Goal: Task Accomplishment & Management: Use online tool/utility

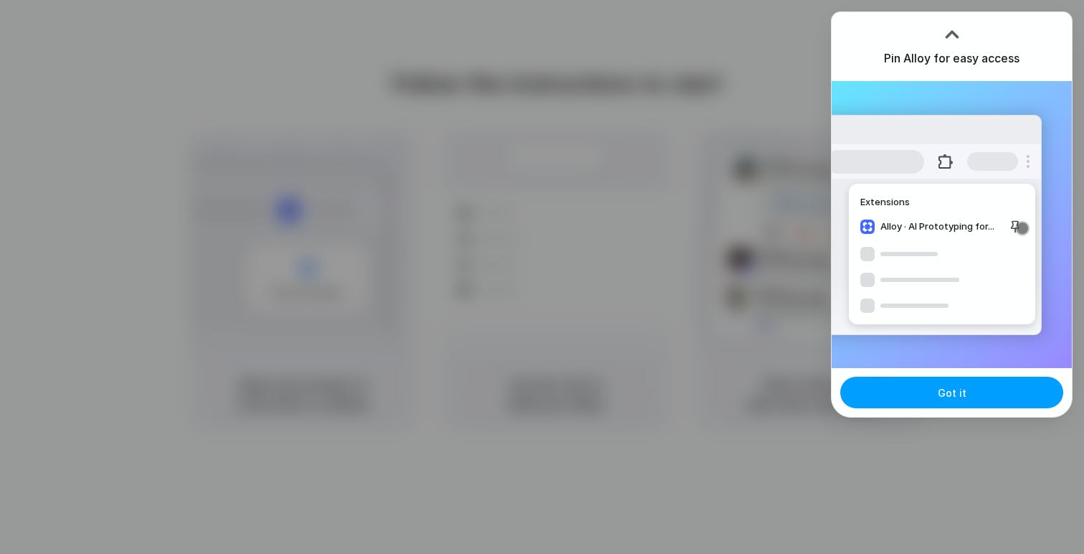
click at [1000, 399] on button "Got it" at bounding box center [951, 393] width 223 height 32
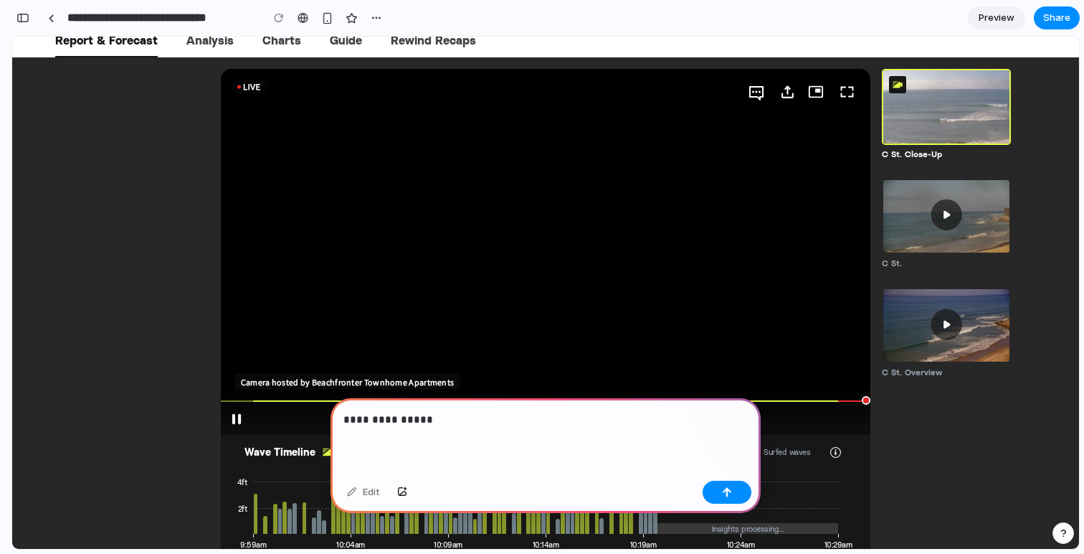
scroll to position [196, 0]
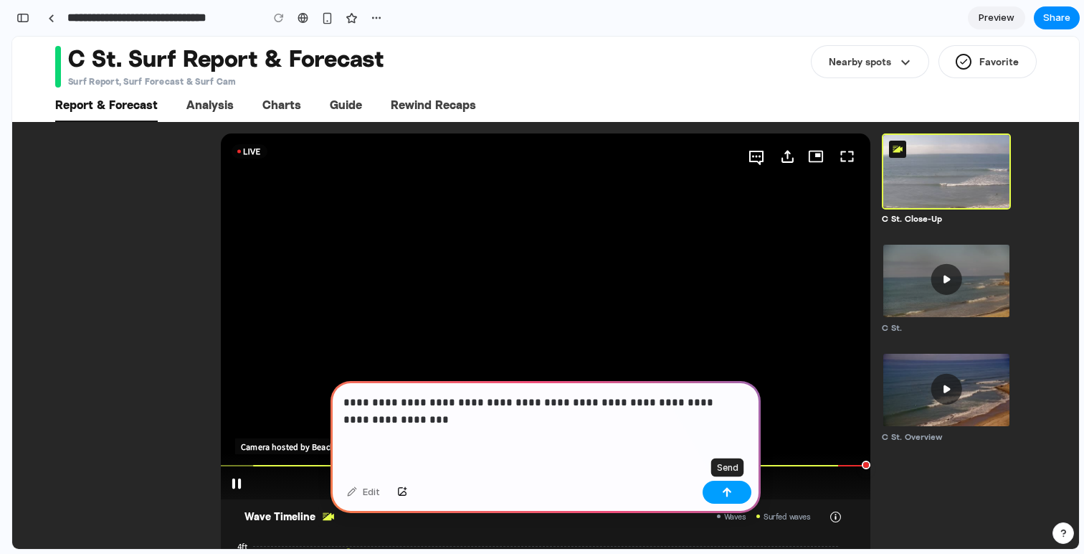
click at [735, 488] on button "button" at bounding box center [727, 491] width 49 height 23
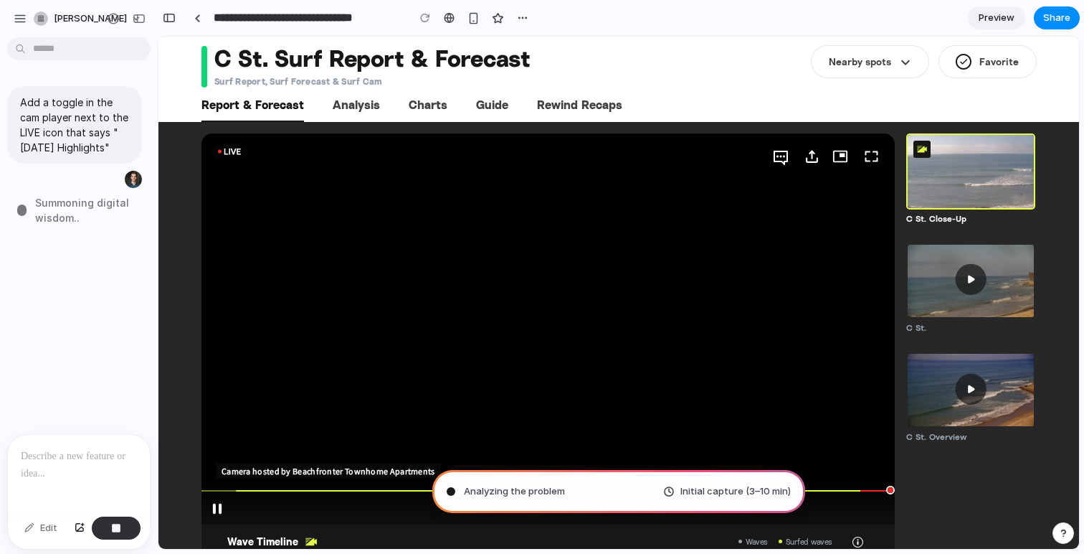
scroll to position [0, 0]
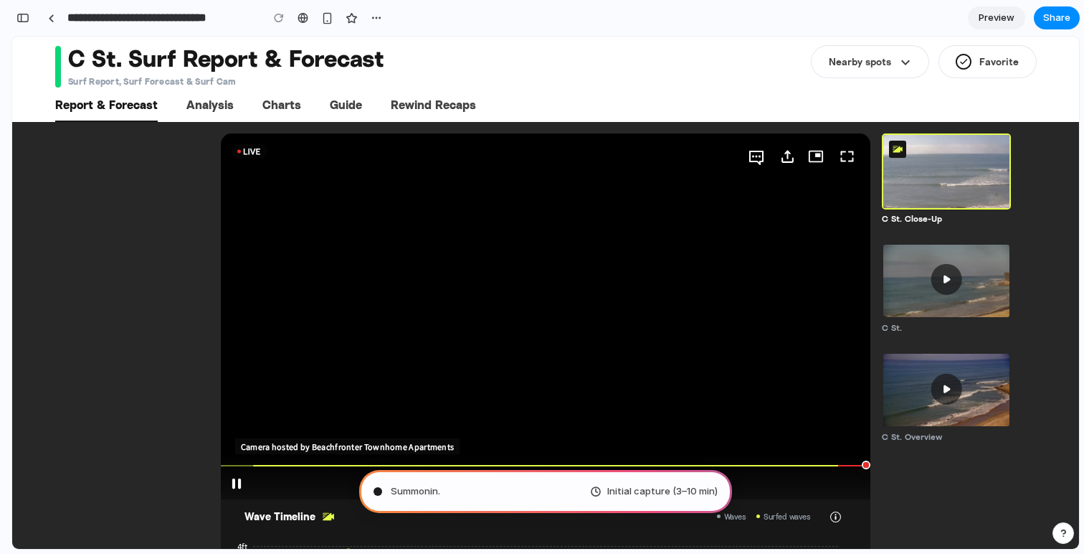
type input "**********"
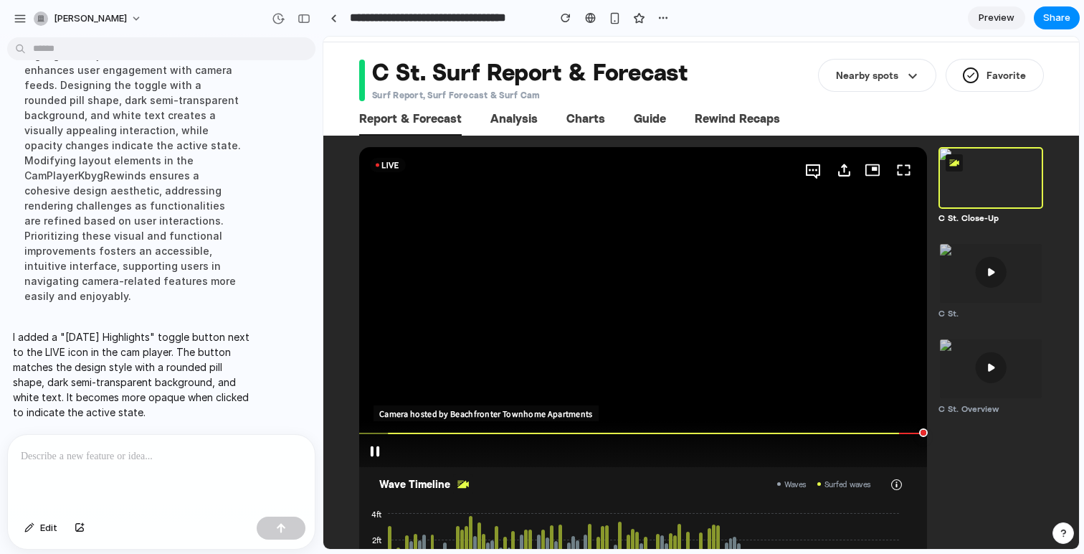
scroll to position [285, 0]
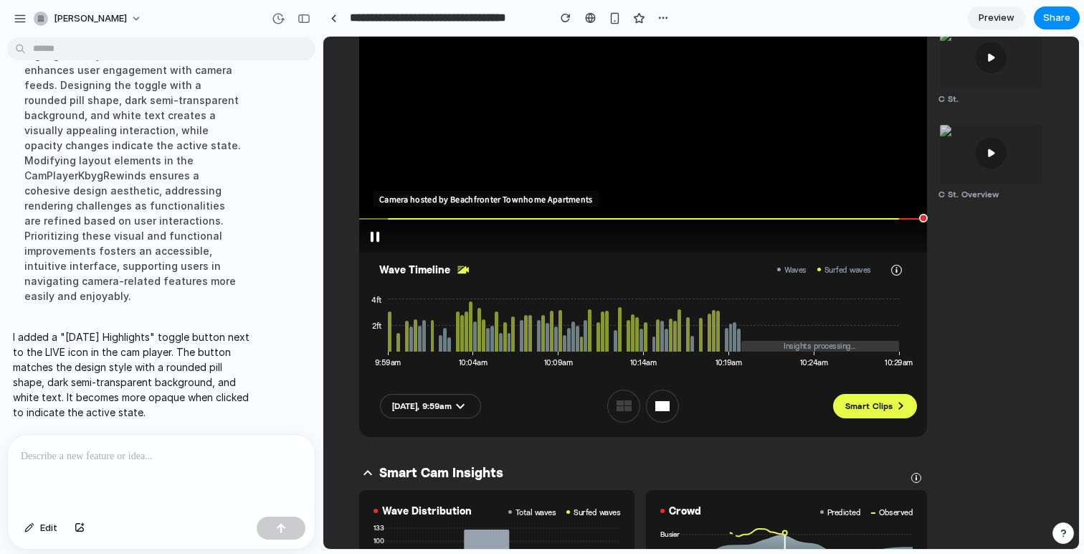
click at [339, 398] on div "**********" at bounding box center [701, 185] width 756 height 504
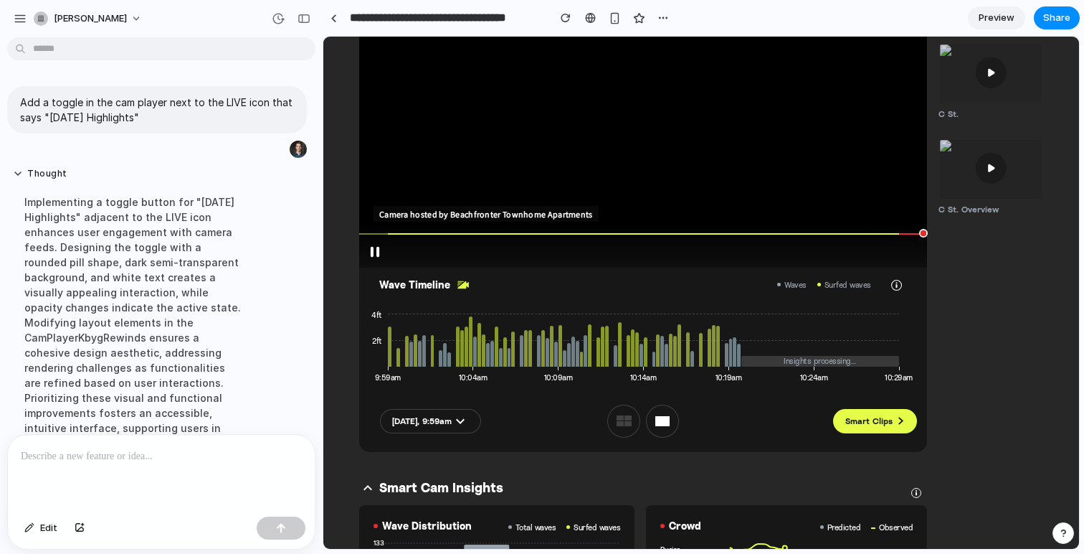
scroll to position [0, 0]
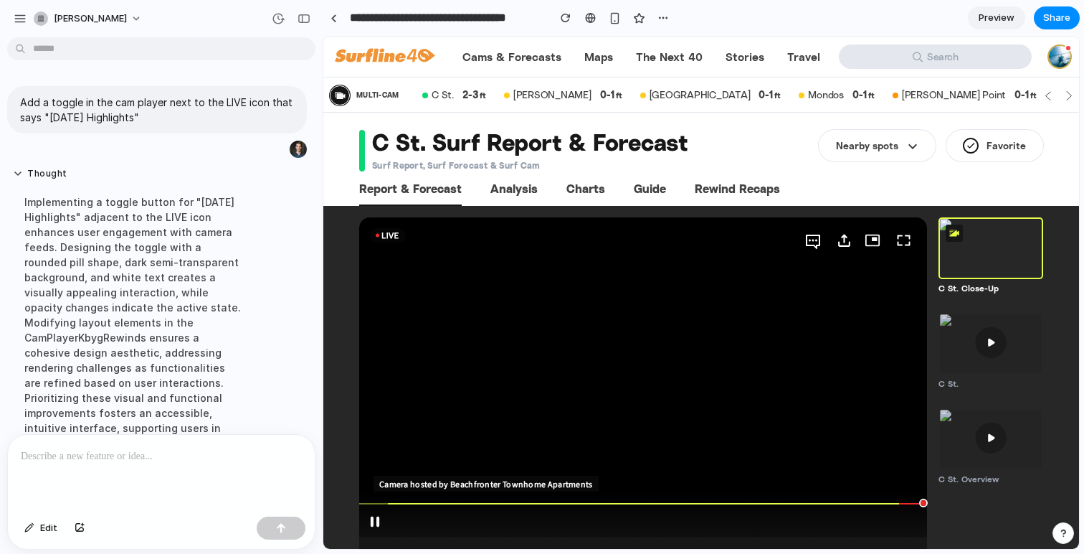
click at [400, 235] on rect at bounding box center [388, 235] width 36 height 14
click at [398, 243] on video at bounding box center [643, 377] width 568 height 320
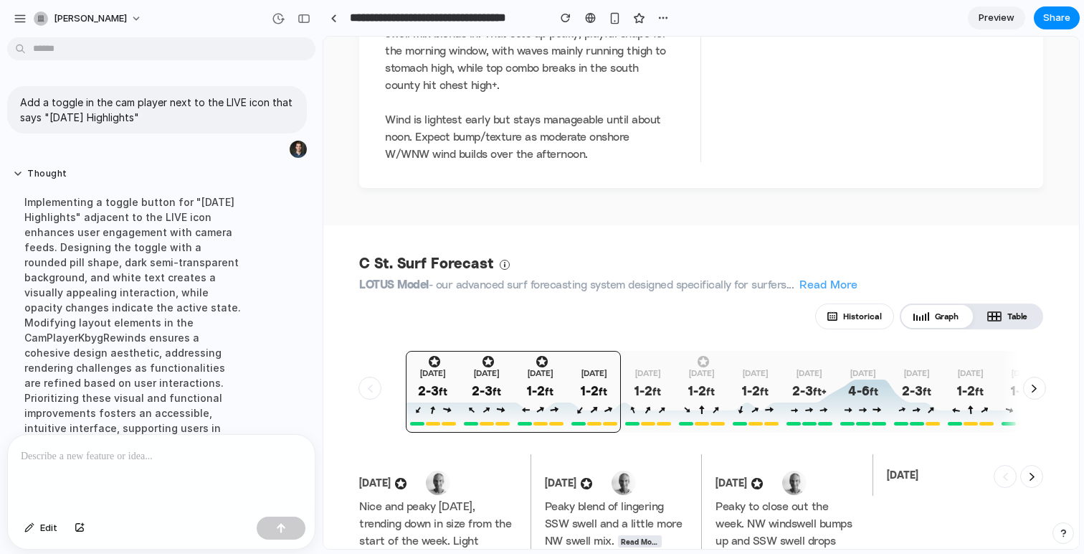
scroll to position [1817, 0]
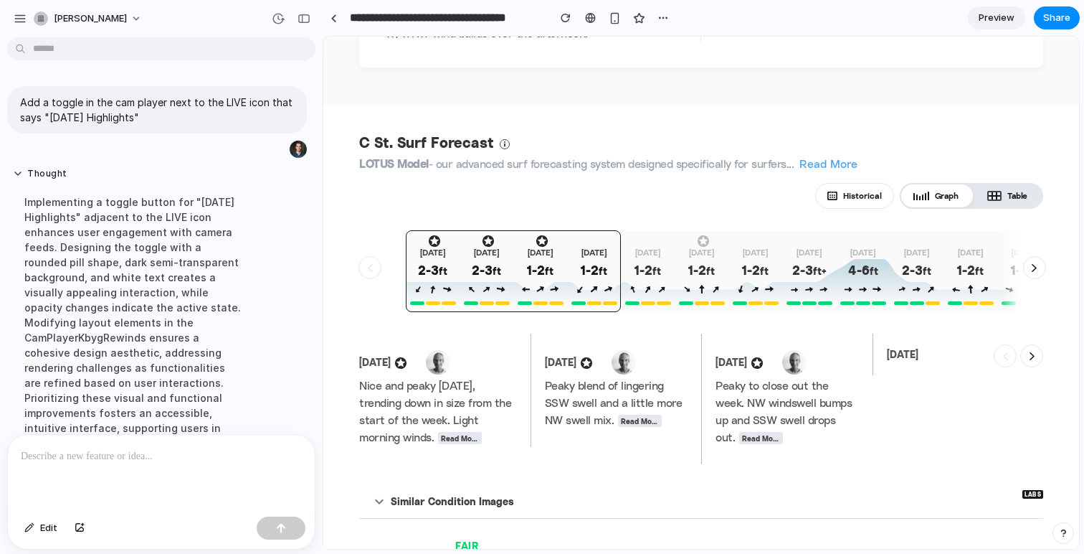
click at [161, 459] on div at bounding box center [161, 473] width 307 height 76
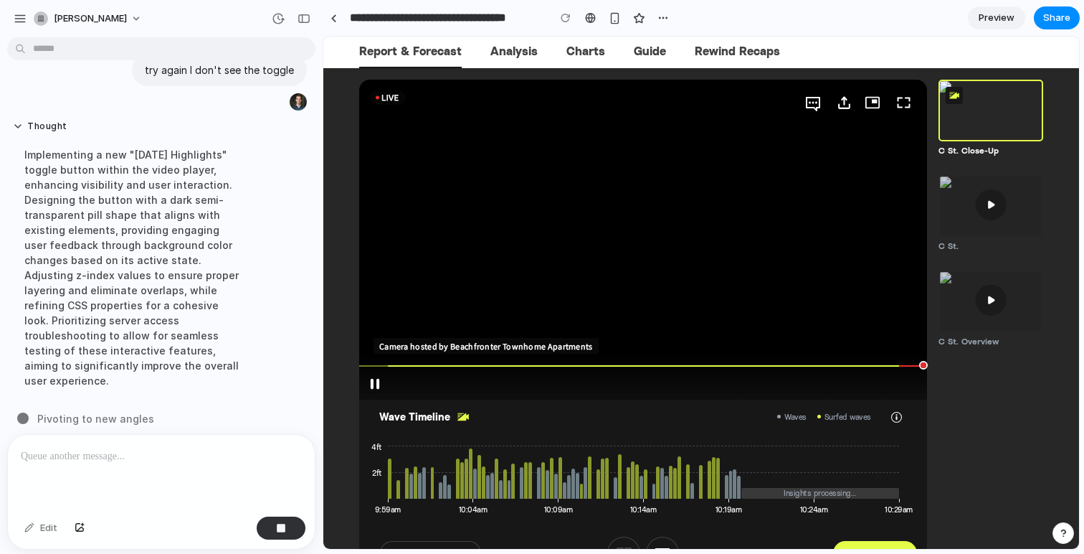
scroll to position [0, 0]
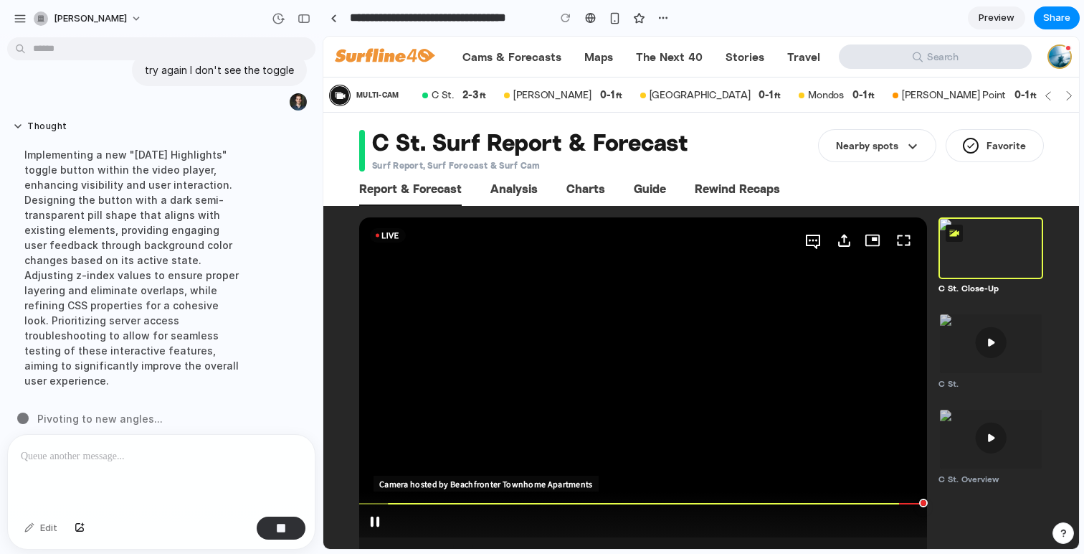
click at [390, 237] on rect at bounding box center [388, 235] width 36 height 14
drag, startPoint x: 369, startPoint y: 237, endPoint x: 382, endPoint y: 236, distance: 13.0
click at [372, 237] on div "**********" at bounding box center [643, 377] width 568 height 320
click at [383, 236] on icon at bounding box center [390, 235] width 16 height 6
click at [410, 235] on video at bounding box center [643, 377] width 568 height 320
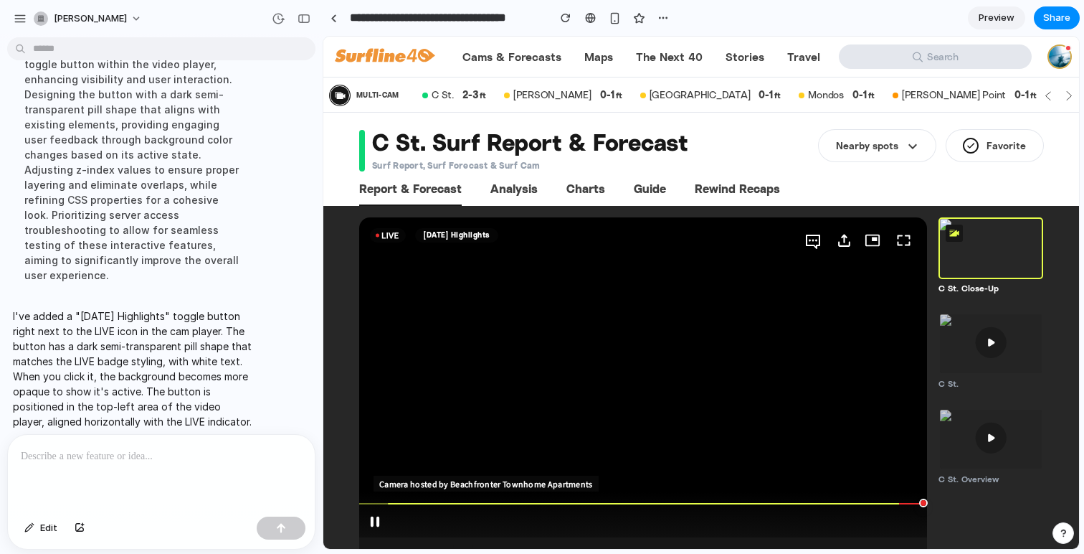
click at [459, 239] on button "[DATE] Highlights" at bounding box center [456, 235] width 83 height 14
click at [473, 237] on button "[DATE] Highlights" at bounding box center [456, 235] width 83 height 14
click at [202, 448] on p at bounding box center [158, 456] width 275 height 17
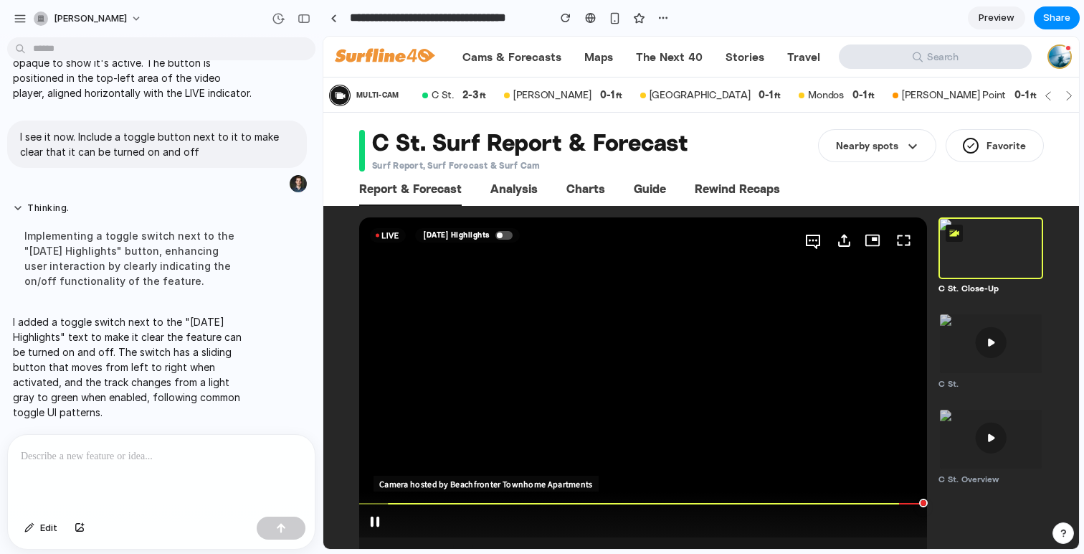
click at [498, 239] on button "[DATE] Highlights" at bounding box center [467, 235] width 105 height 14
click at [509, 238] on div at bounding box center [504, 235] width 17 height 9
click at [188, 449] on p at bounding box center [158, 456] width 275 height 17
click at [200, 451] on p at bounding box center [158, 456] width 275 height 17
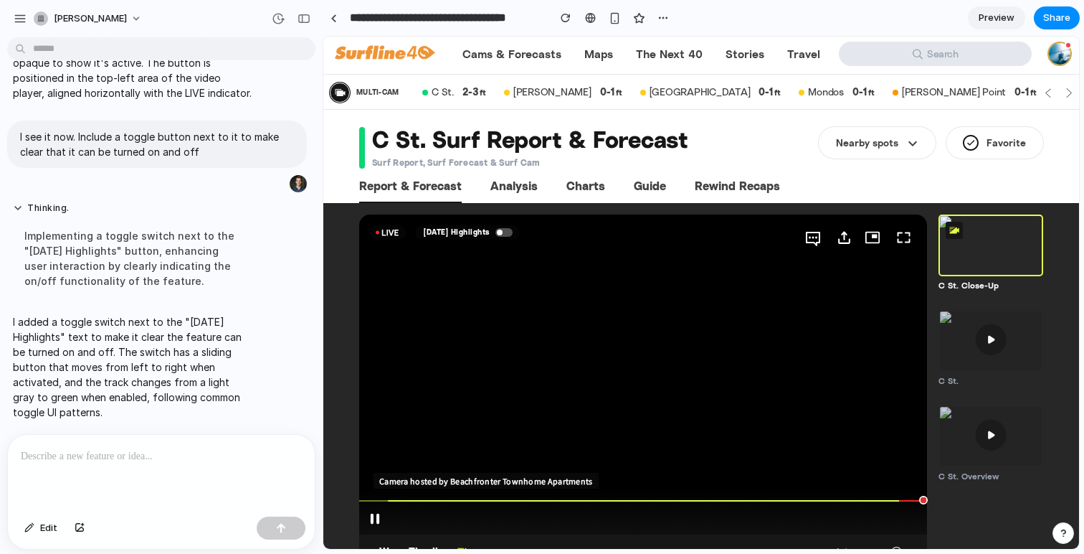
scroll to position [260, 0]
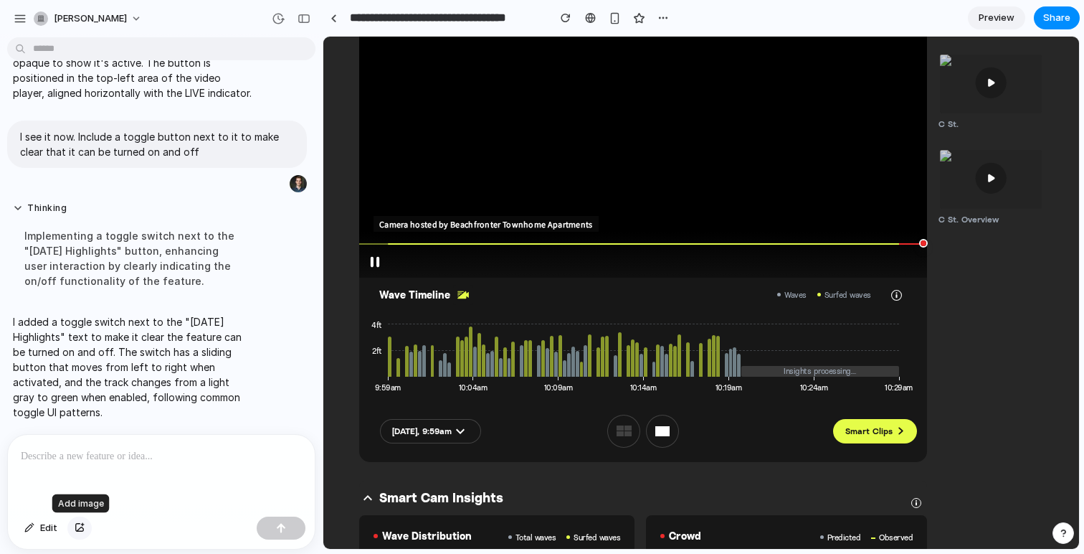
click at [77, 531] on div "button" at bounding box center [80, 528] width 10 height 9
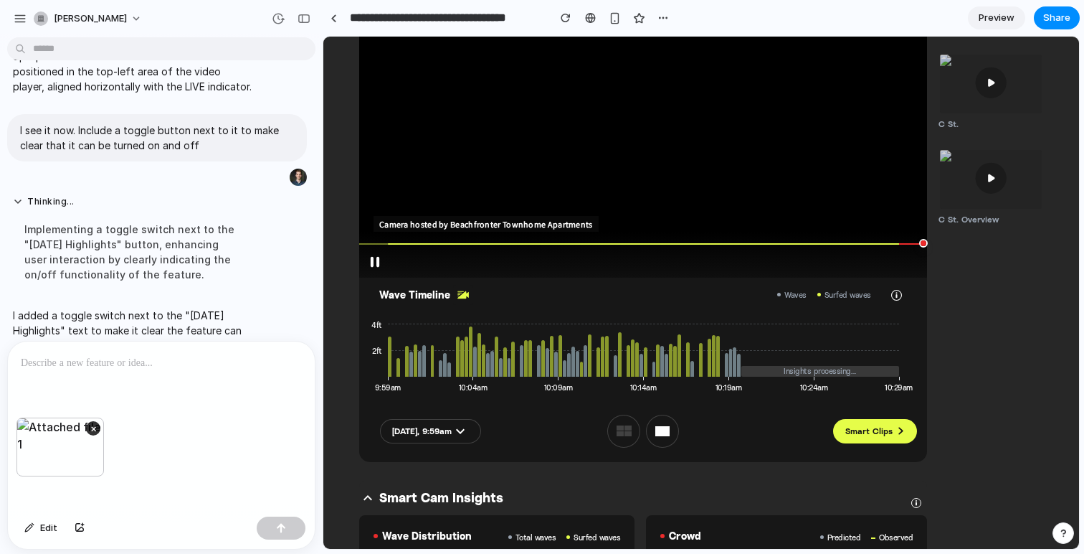
click at [204, 373] on div at bounding box center [161, 379] width 307 height 76
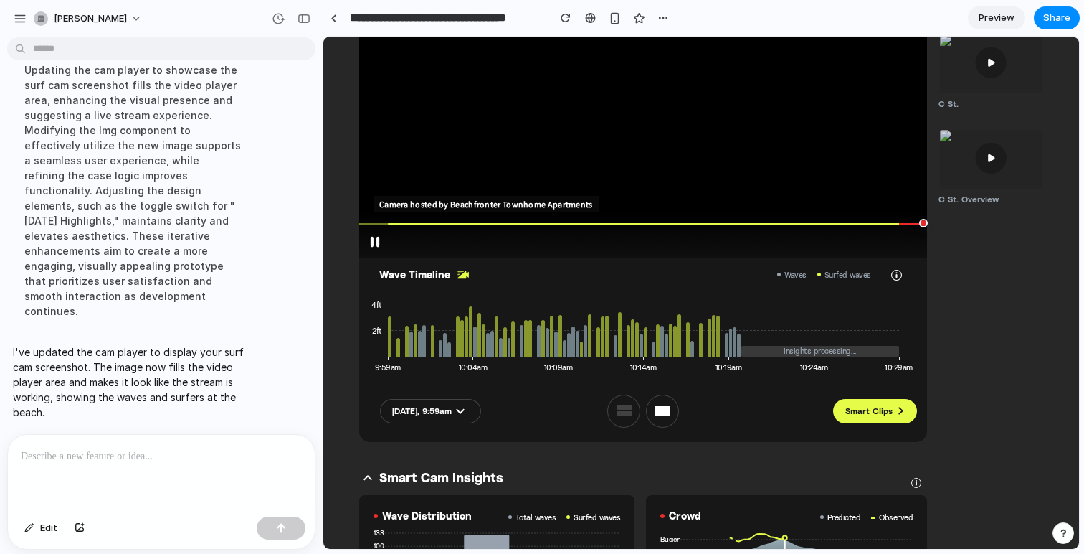
scroll to position [151, 0]
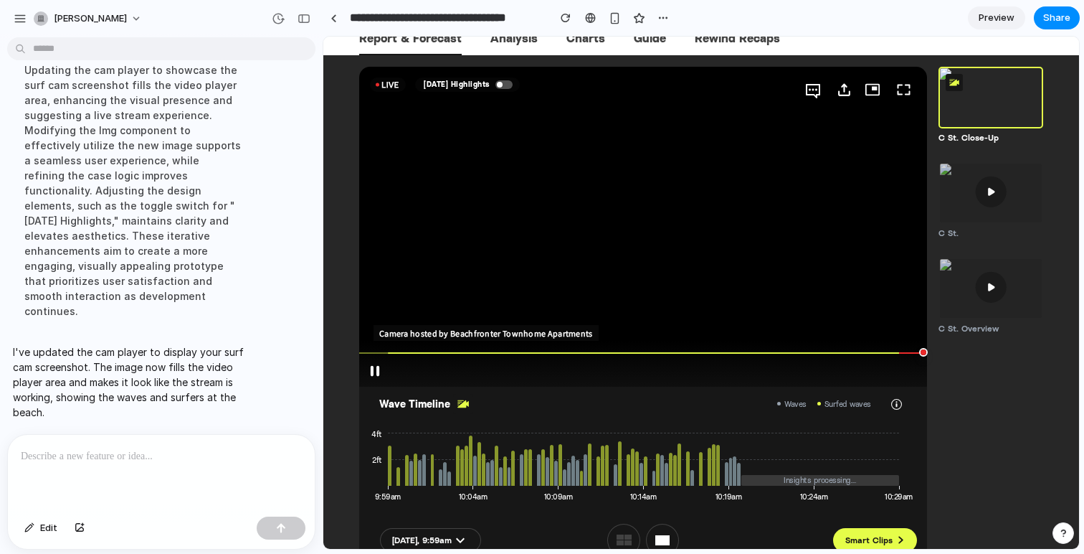
click at [181, 460] on div at bounding box center [161, 473] width 307 height 76
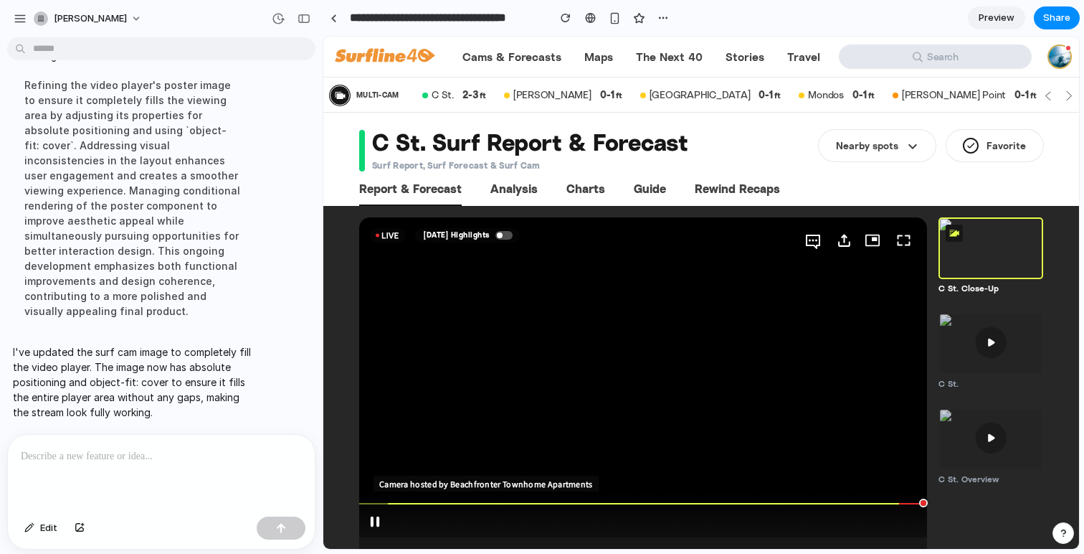
scroll to position [0, 0]
click at [507, 235] on div at bounding box center [504, 235] width 17 height 9
click at [306, 16] on div "button" at bounding box center [304, 19] width 13 height 10
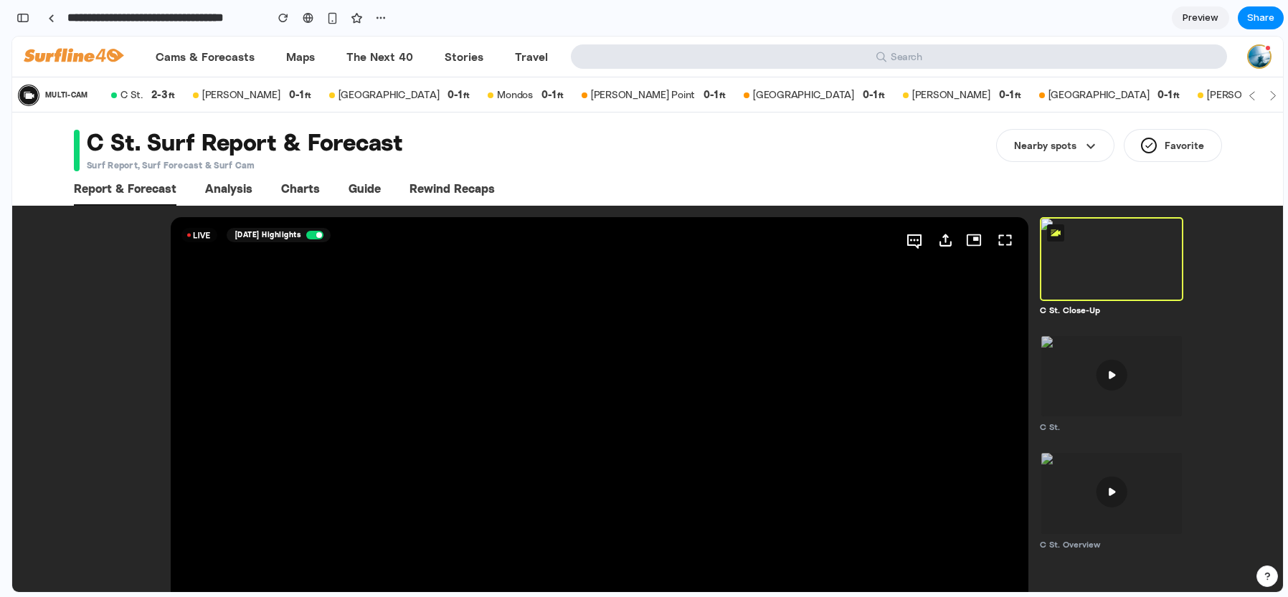
scroll to position [710, 0]
click at [24, 17] on div "button" at bounding box center [22, 18] width 13 height 10
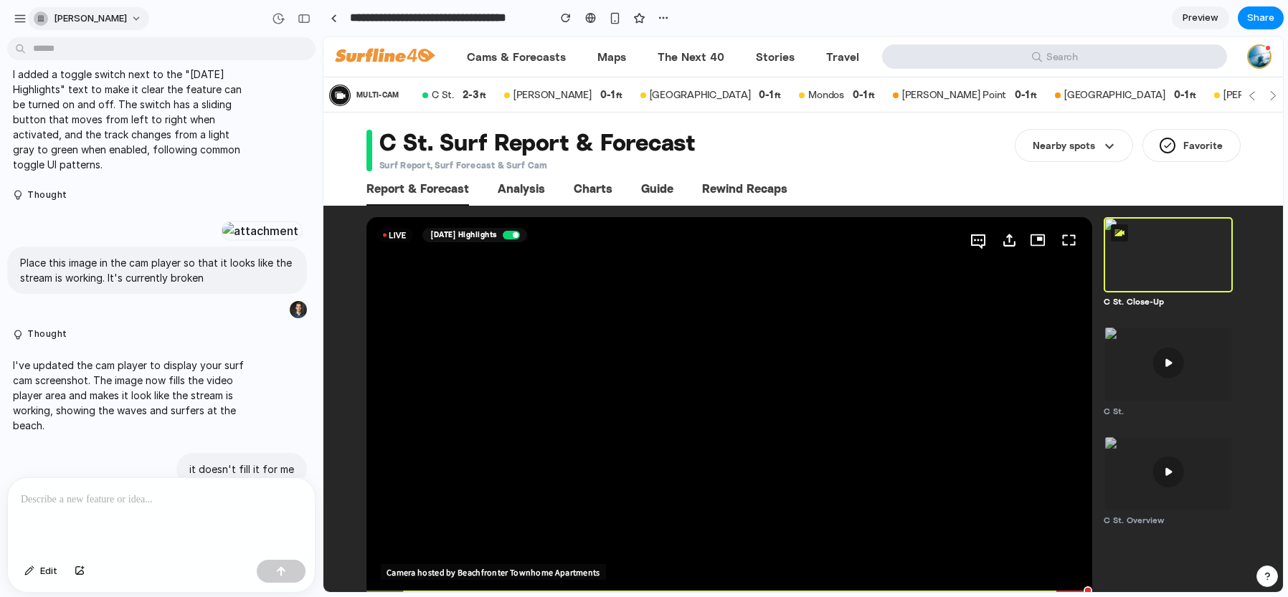
click at [115, 14] on button "[PERSON_NAME]" at bounding box center [88, 18] width 121 height 23
click at [115, 14] on div "Settings Invite members Change theme Sign out" at bounding box center [644, 298] width 1288 height 597
click at [658, 16] on div "button" at bounding box center [663, 17] width 11 height 11
click at [658, 15] on div "Duplicate Delete" at bounding box center [644, 298] width 1288 height 597
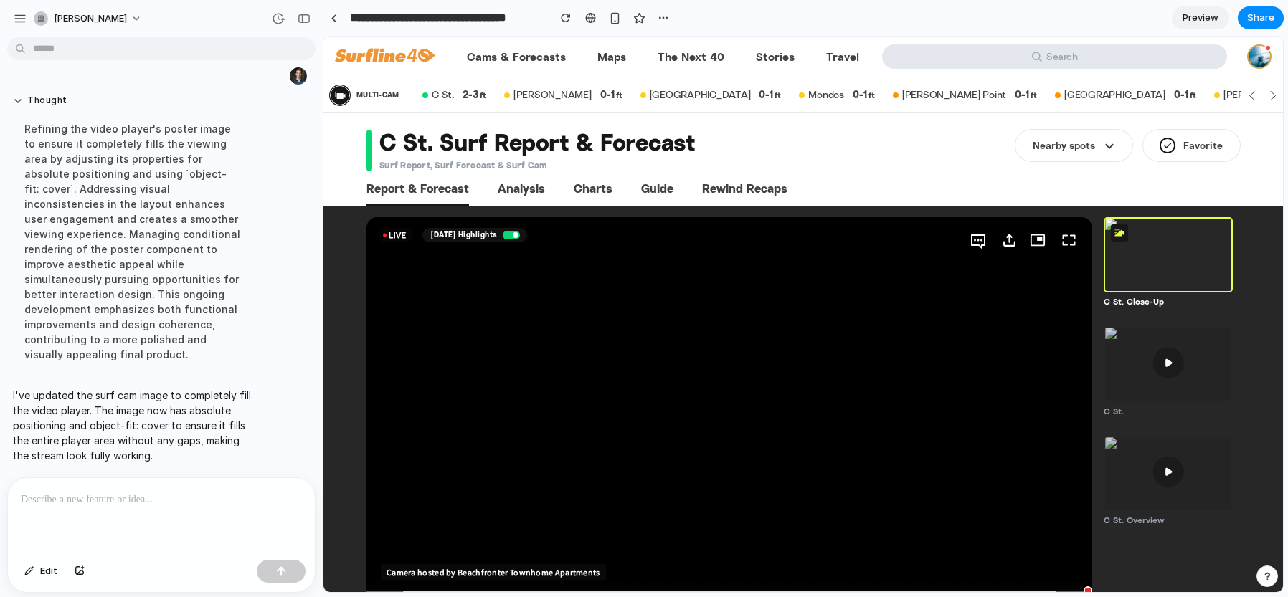
scroll to position [1105, 0]
click at [347, 169] on section "C St. Surf Report & Forecast Surf Report, Surf Forecast & Surf Cam Nearby spots…" at bounding box center [803, 159] width 960 height 93
click at [570, 20] on div "button" at bounding box center [566, 18] width 10 height 10
click at [180, 514] on div at bounding box center [161, 516] width 307 height 76
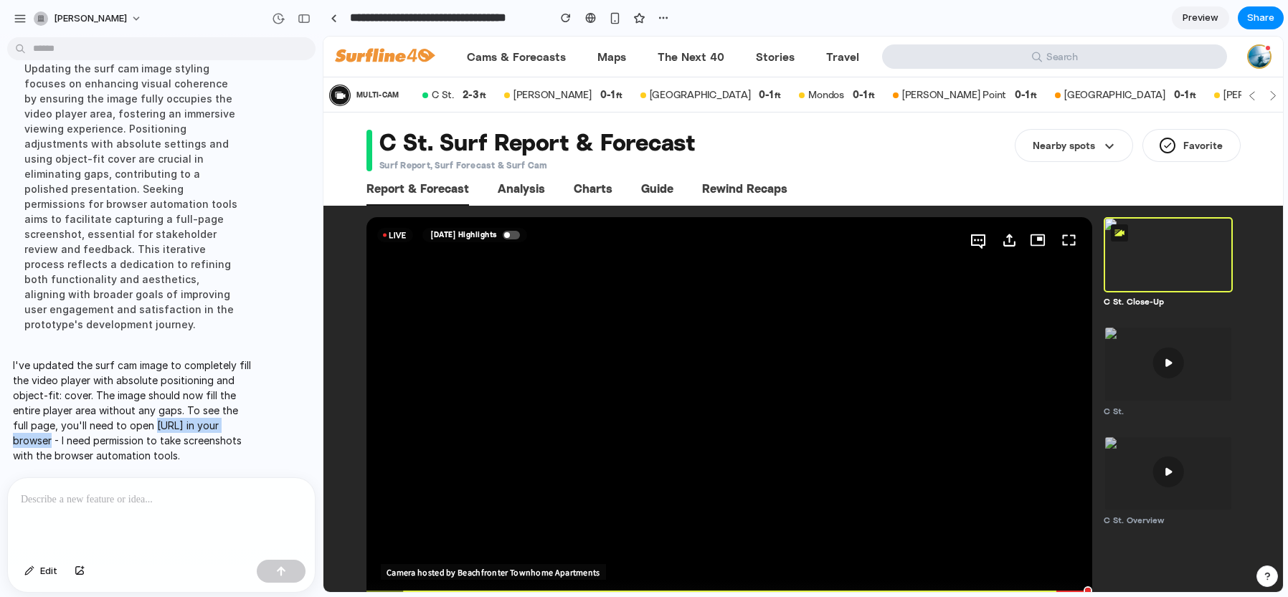
drag, startPoint x: 113, startPoint y: 419, endPoint x: 4, endPoint y: 418, distance: 109.0
click at [4, 418] on div "I've updated the surf cam image to completely fill the video player with absolu…" at bounding box center [157, 410] width 314 height 123
copy p "[URL]"
click at [224, 422] on p "I've updated the surf cam image to completely fill the video player with absolu…" at bounding box center [133, 410] width 240 height 105
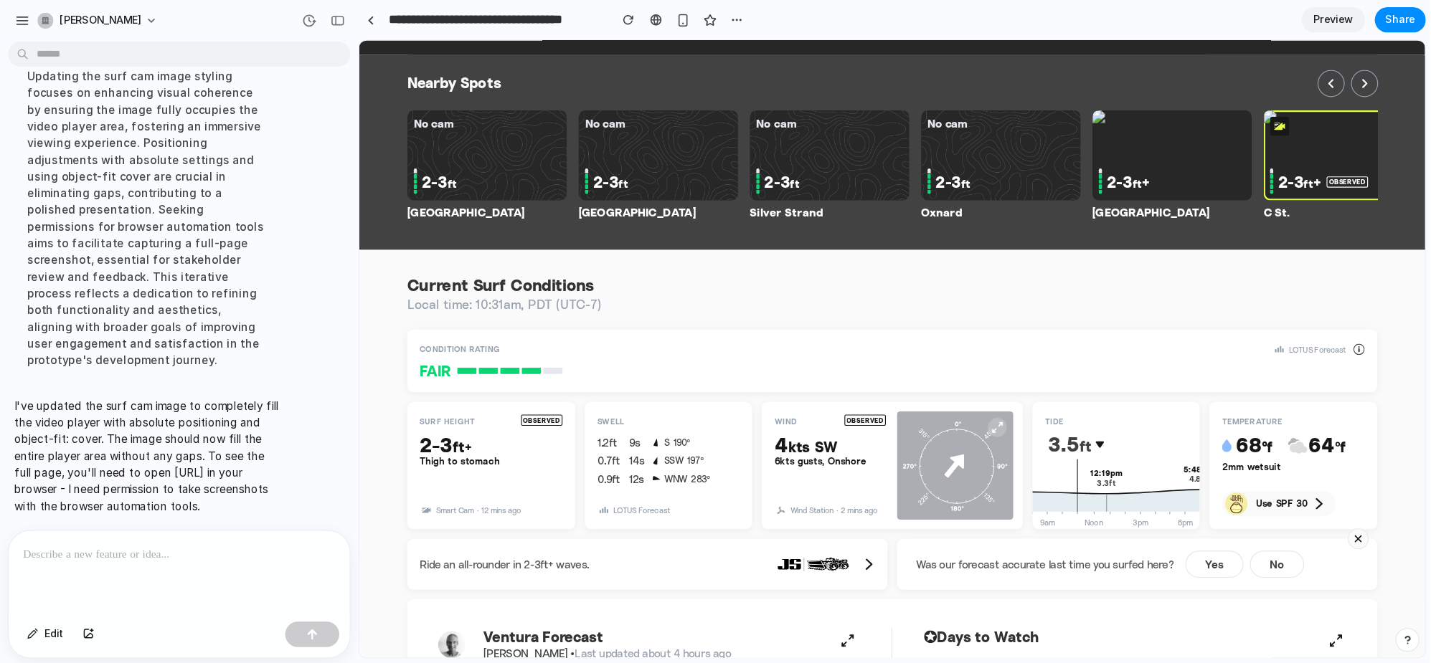
scroll to position [1186, 0]
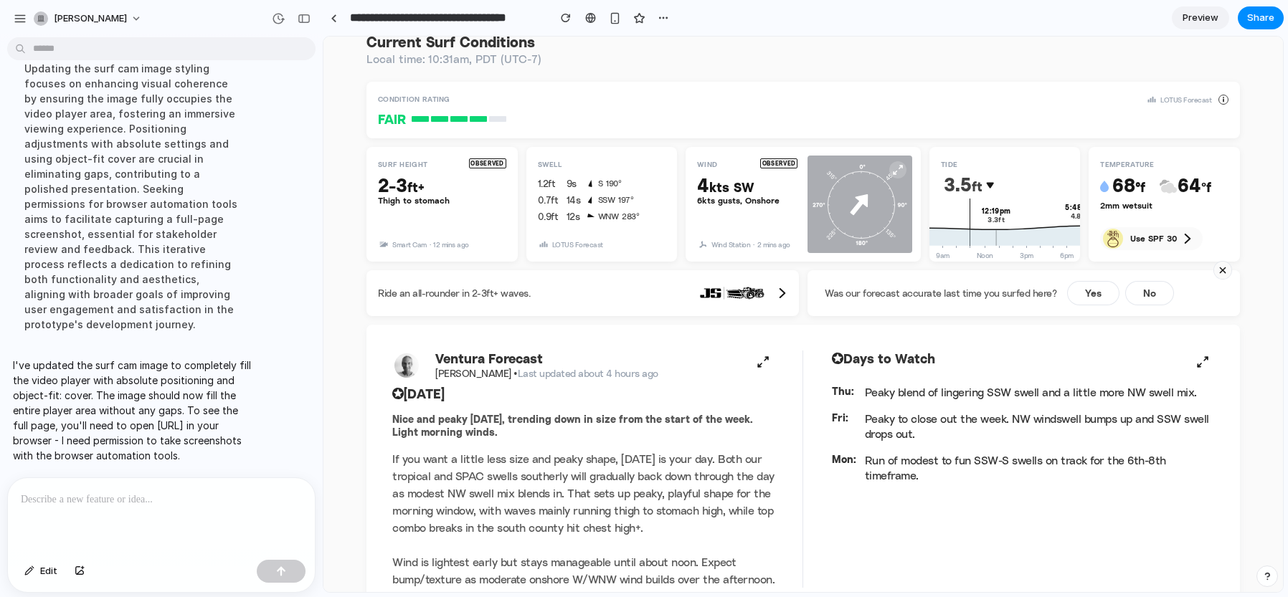
click at [1048, 404] on div "Peaky to close out the week. NW windswell bumps up and SSW swell drops out." at bounding box center [1033, 421] width 361 height 42
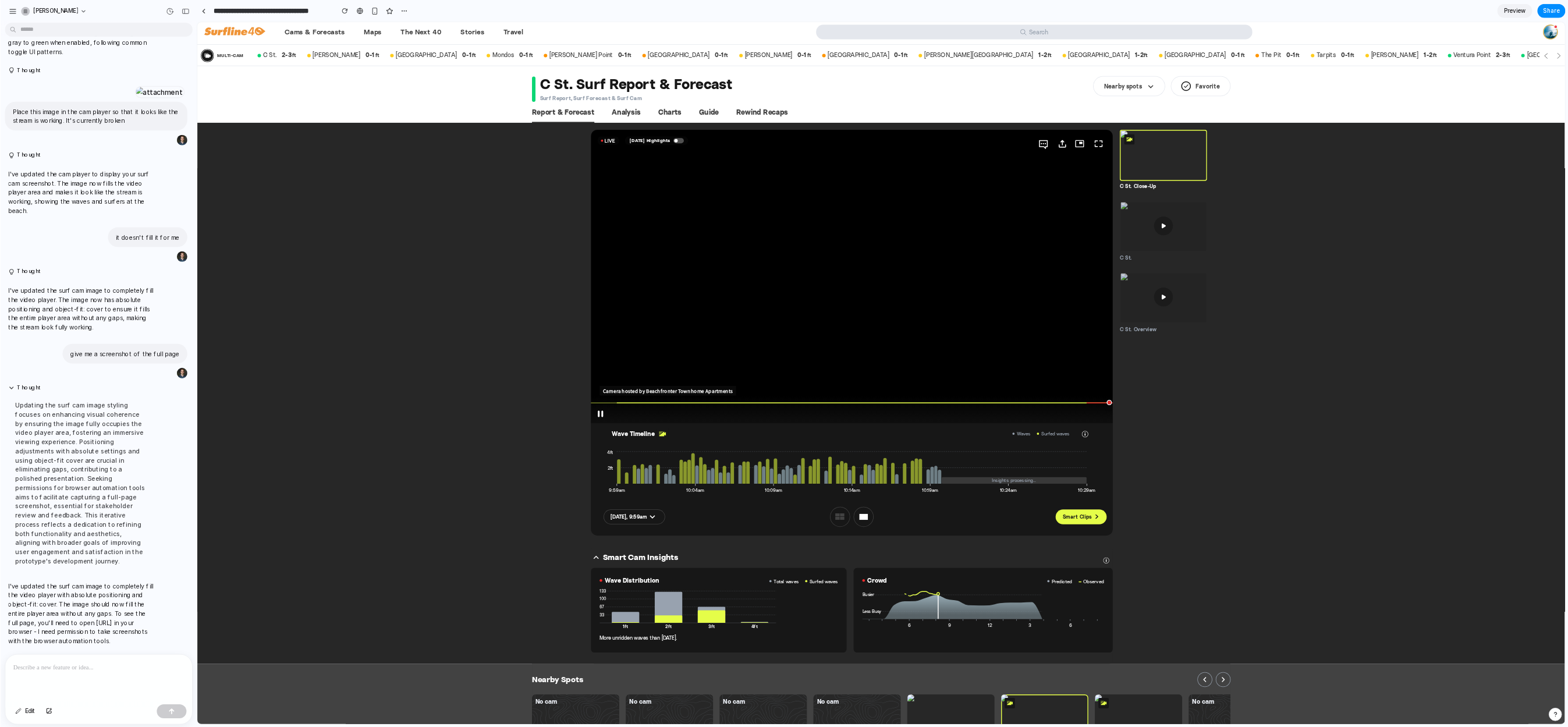
scroll to position [0, 0]
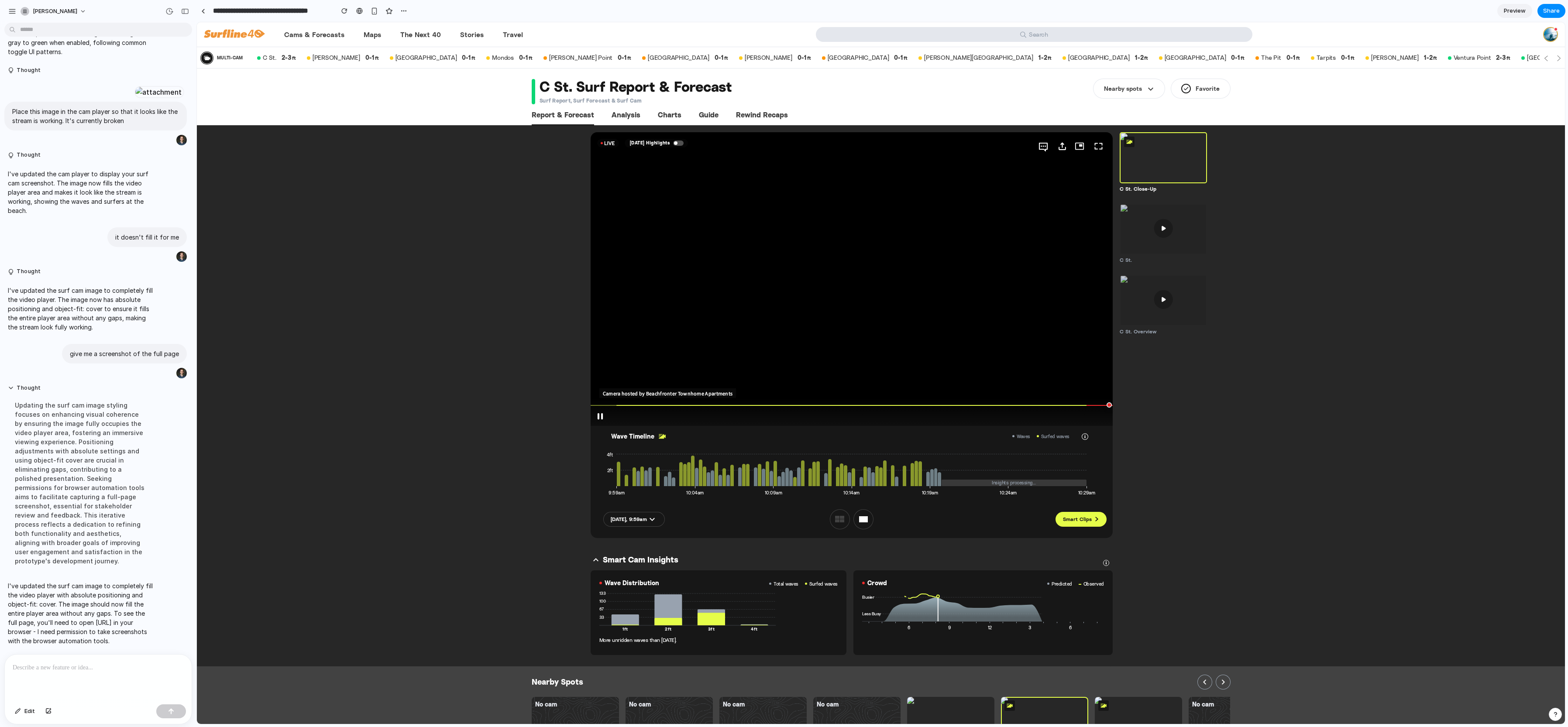
click at [660, 336] on div "**********" at bounding box center [881, 395] width 1368 height 541
click at [467, 336] on div "**********" at bounding box center [881, 395] width 1368 height 541
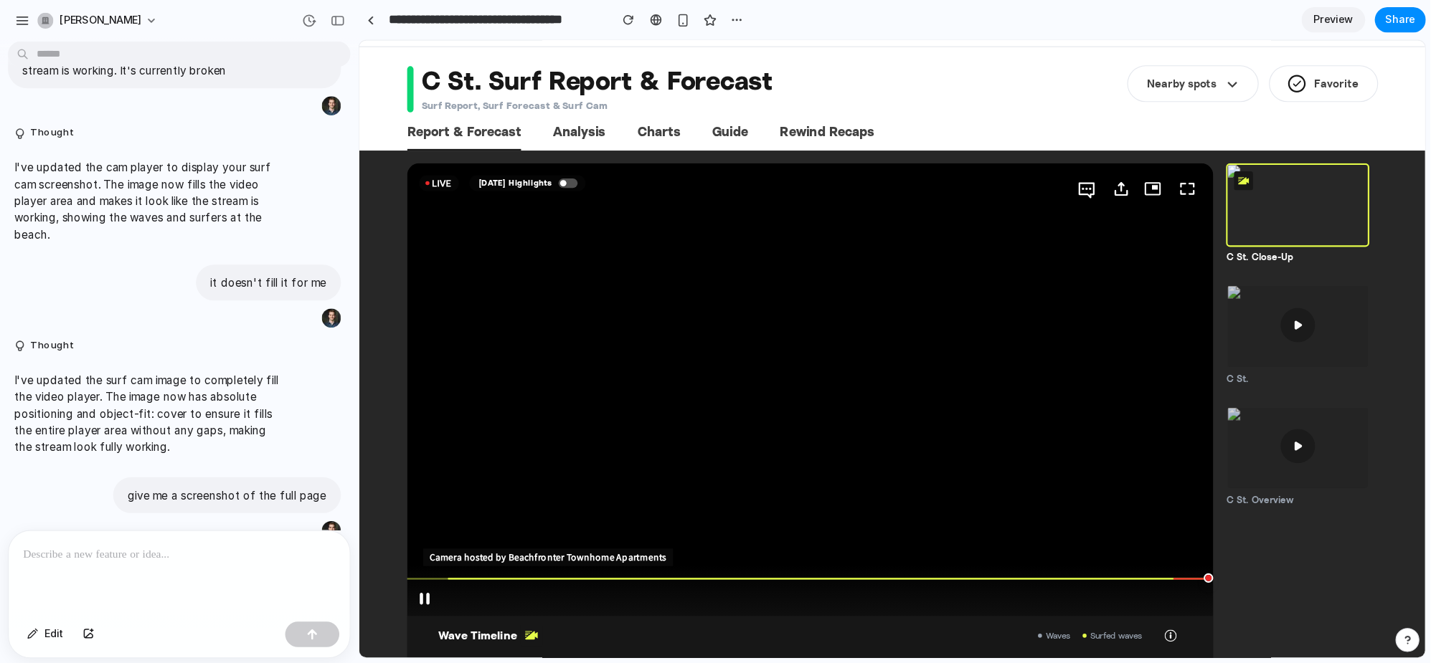
scroll to position [53, 0]
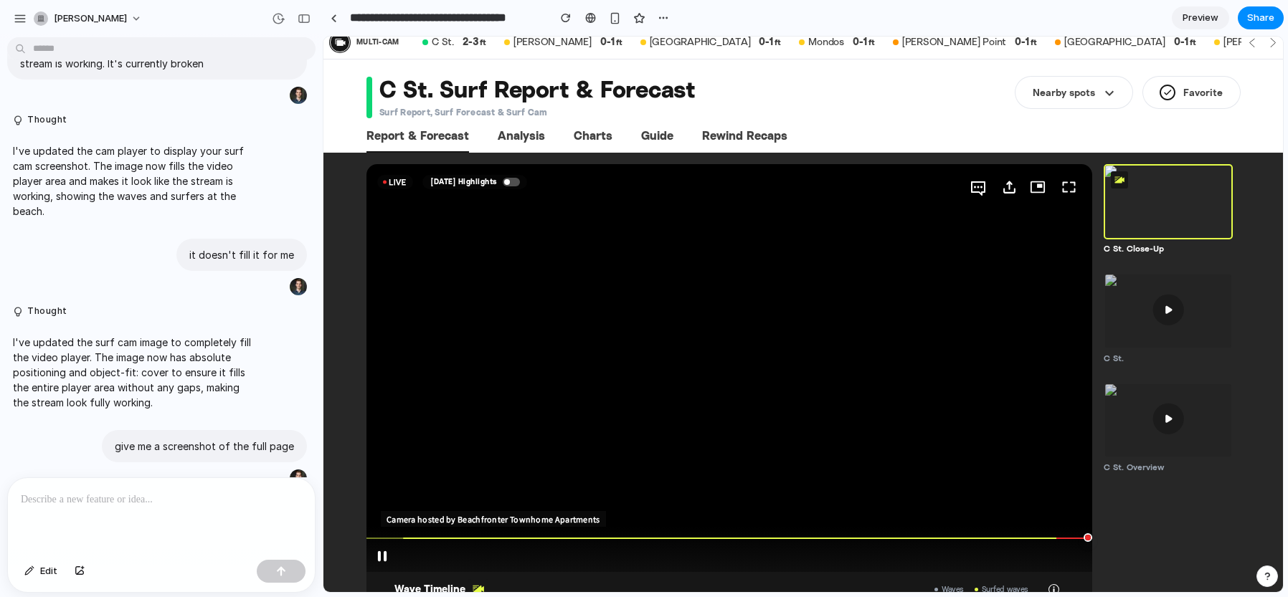
click at [510, 182] on div at bounding box center [507, 182] width 6 height 6
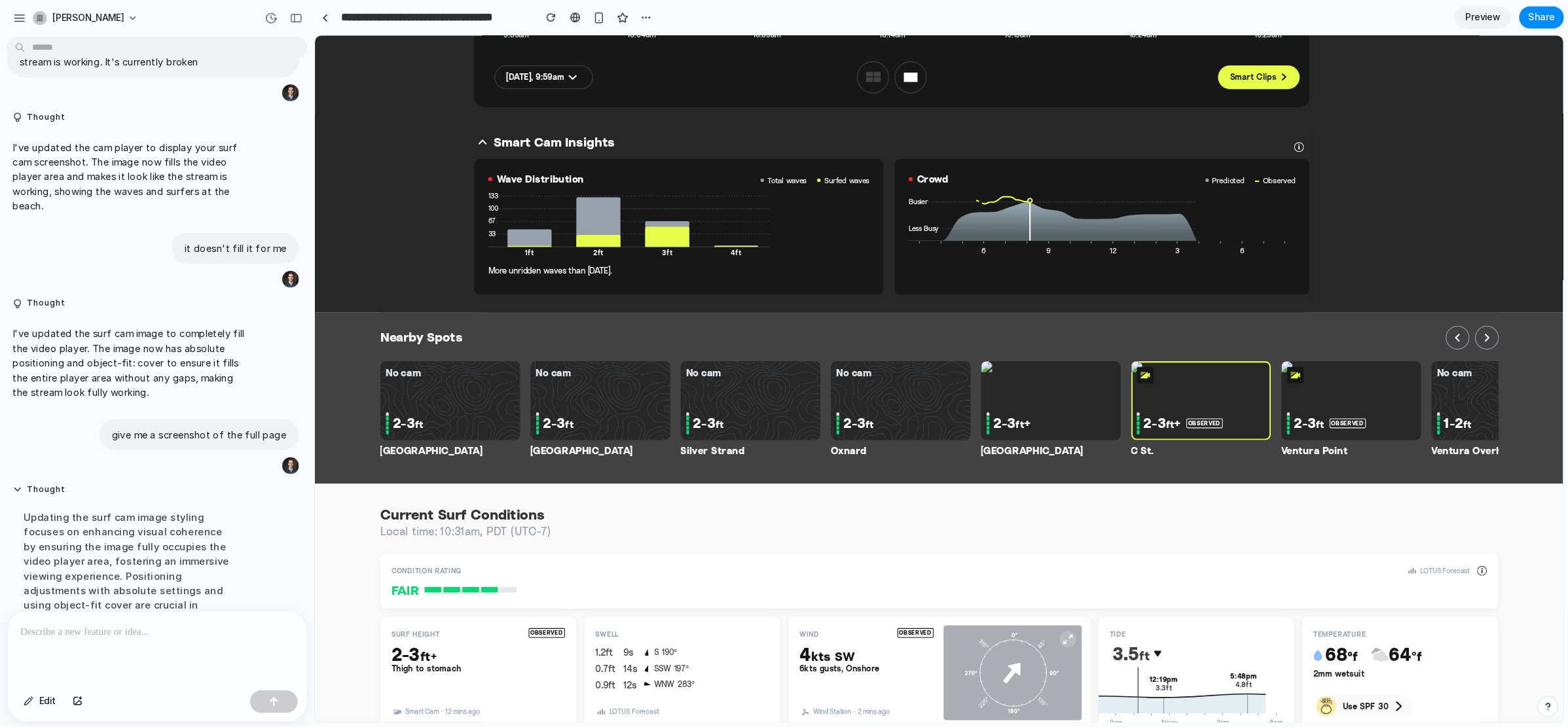
scroll to position [759, 0]
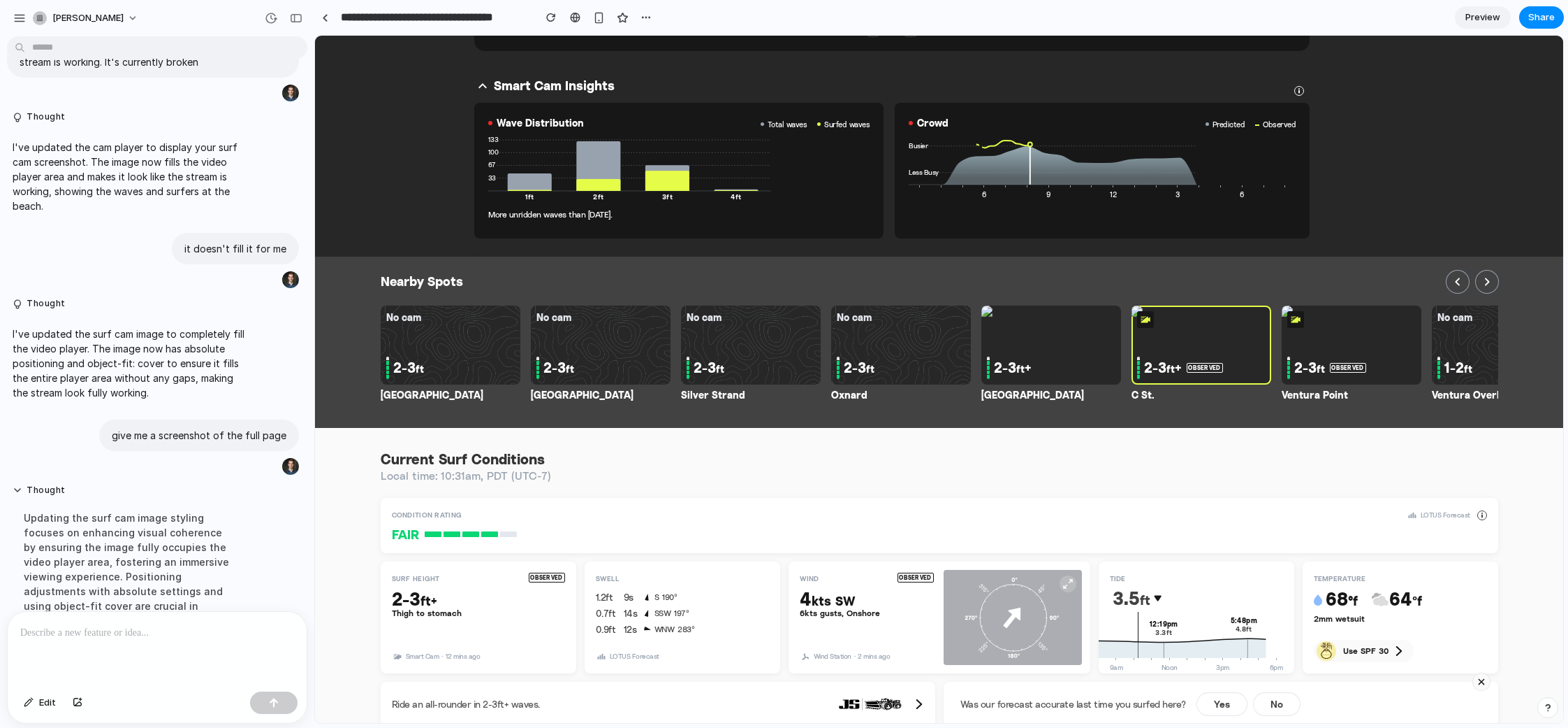
click at [1056, 539] on div "3.5 FT" at bounding box center [1196, 598] width 168 height 19
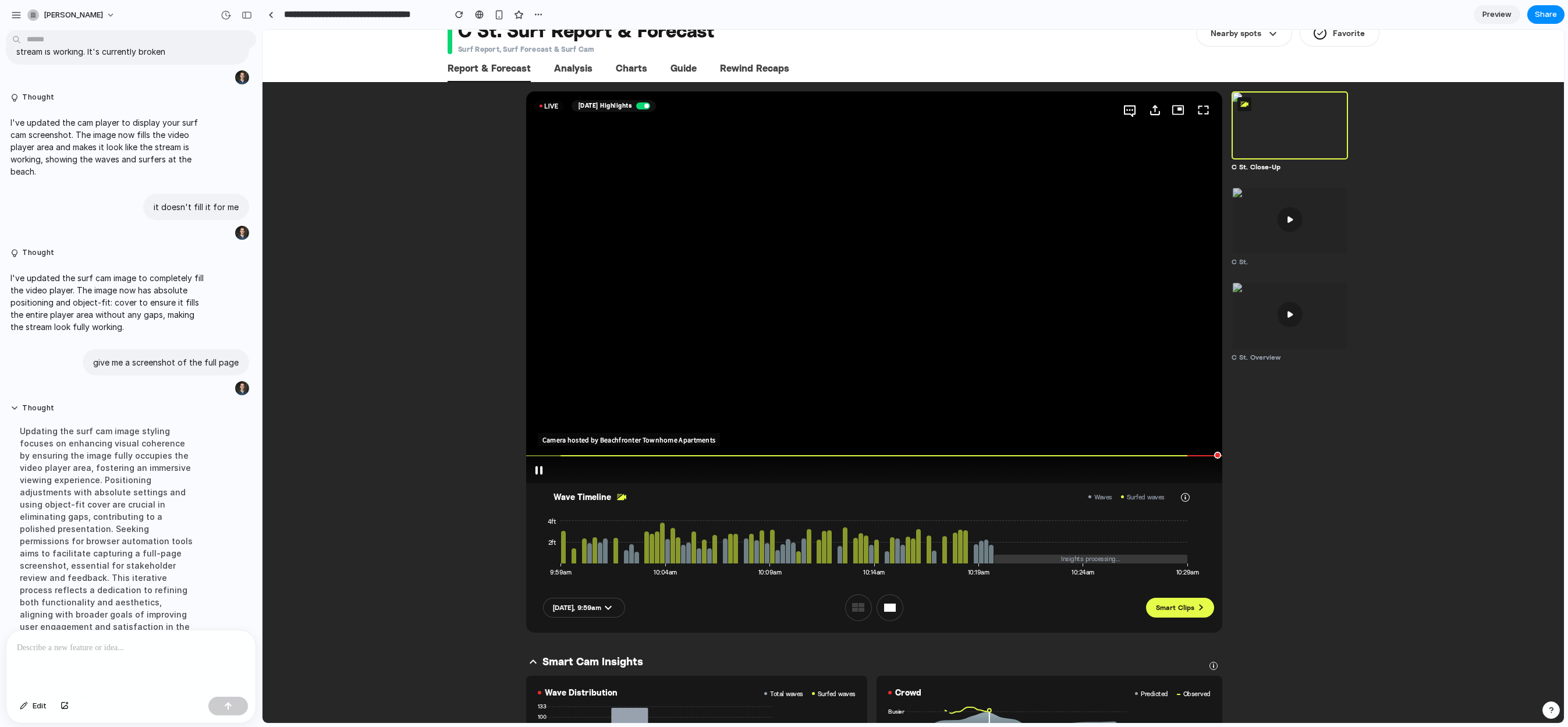
scroll to position [65, 0]
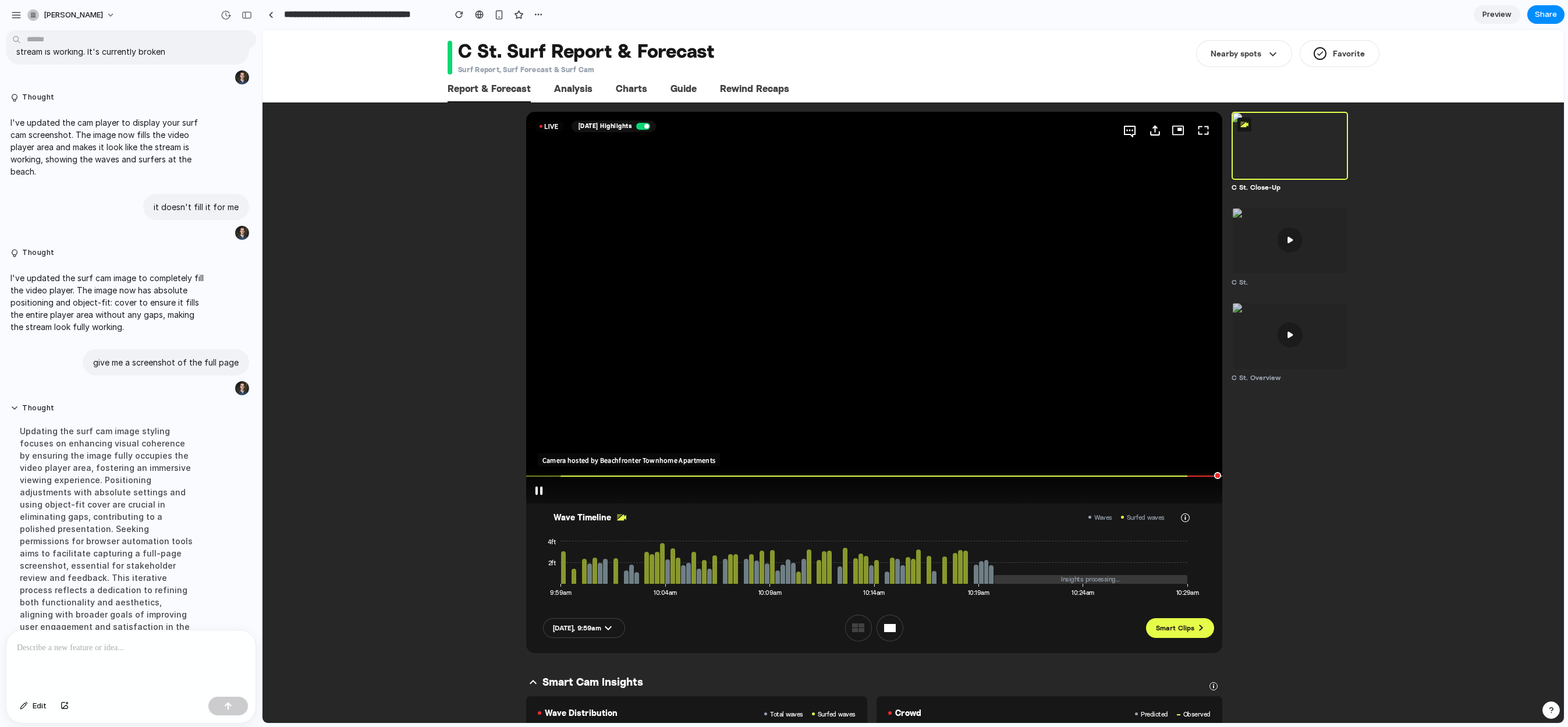
click at [118, 449] on p at bounding box center [129, 647] width 224 height 14
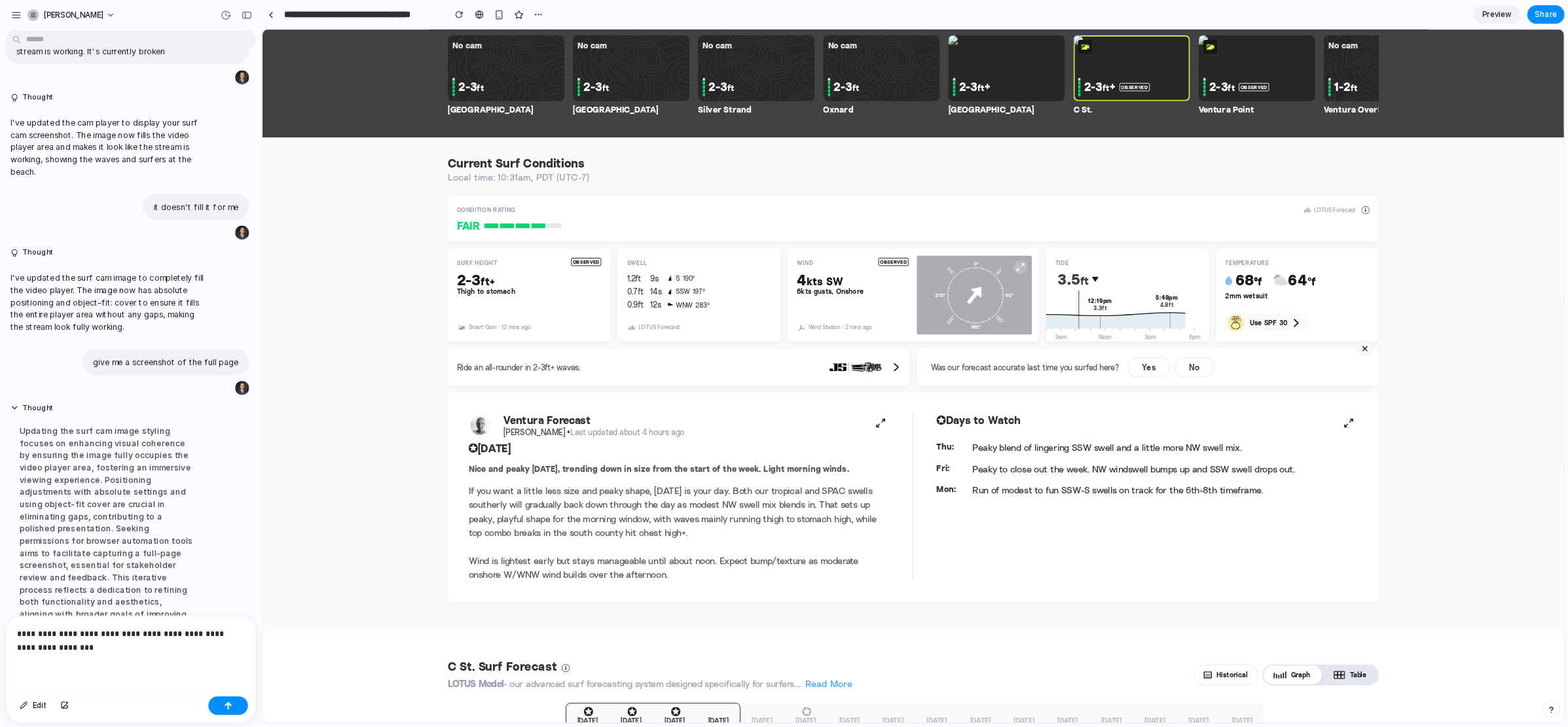
scroll to position [1028, 0]
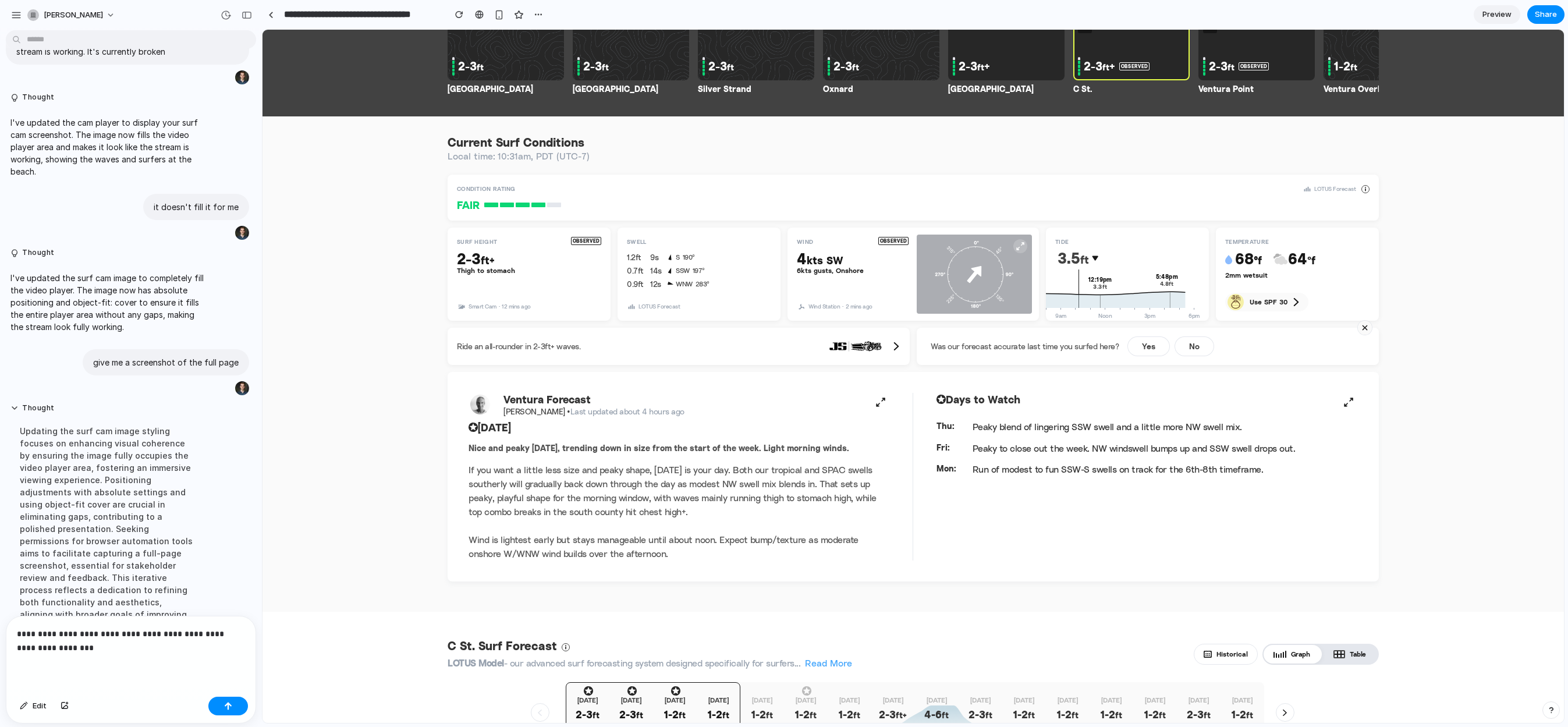
click at [520, 449] on span "If you want a little less size and peaky shape, [DATE] is your day. Both our tr…" at bounding box center [672, 512] width 408 height 96
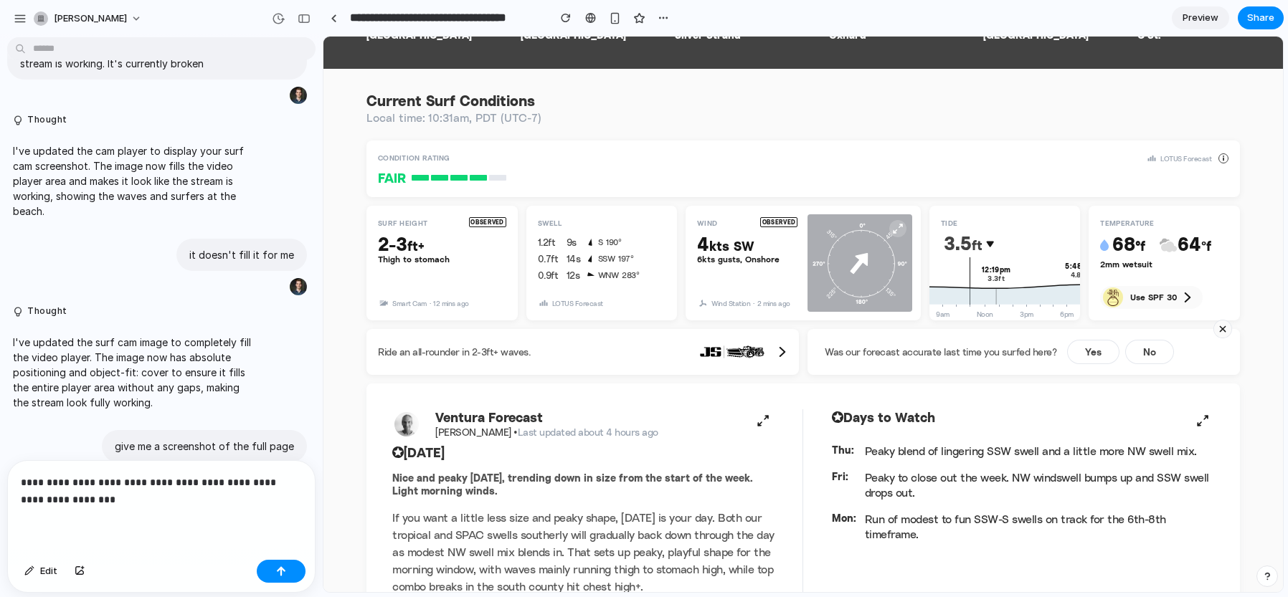
click at [124, 499] on p "**********" at bounding box center [158, 491] width 275 height 34
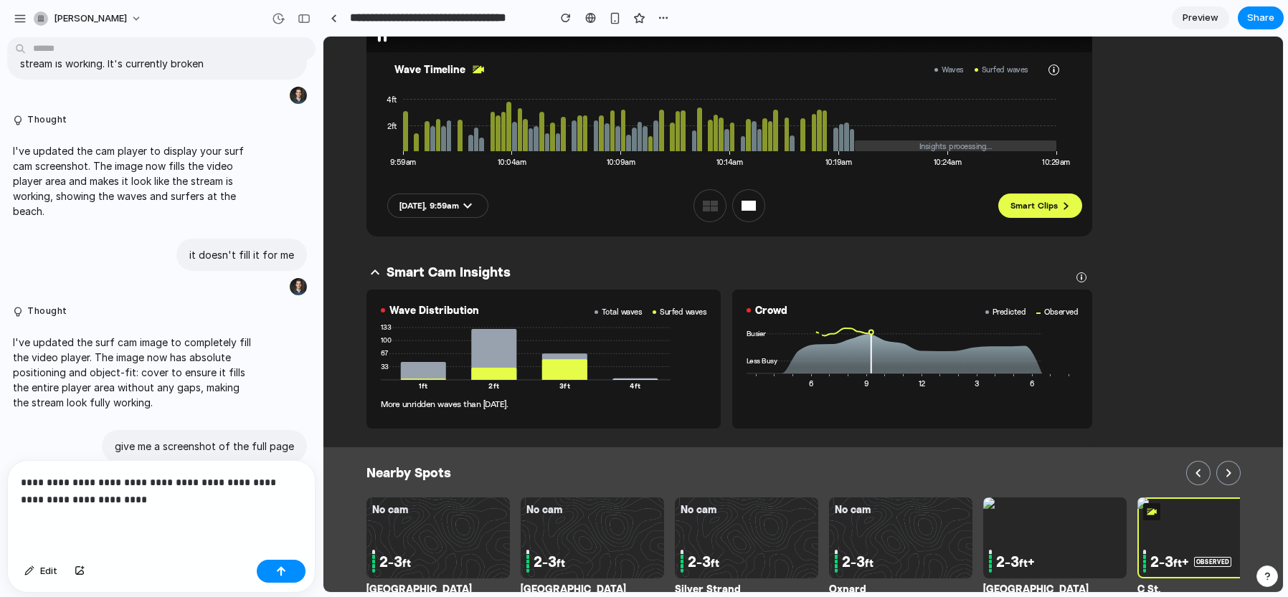
scroll to position [27, 0]
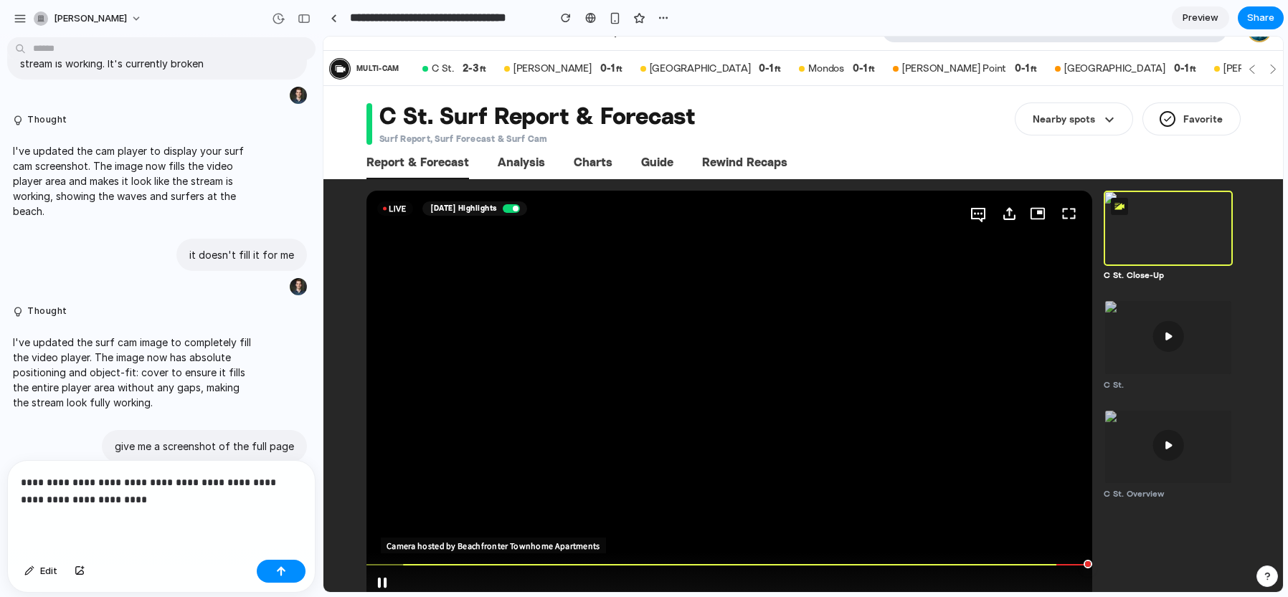
click at [181, 496] on p "**********" at bounding box center [158, 491] width 275 height 34
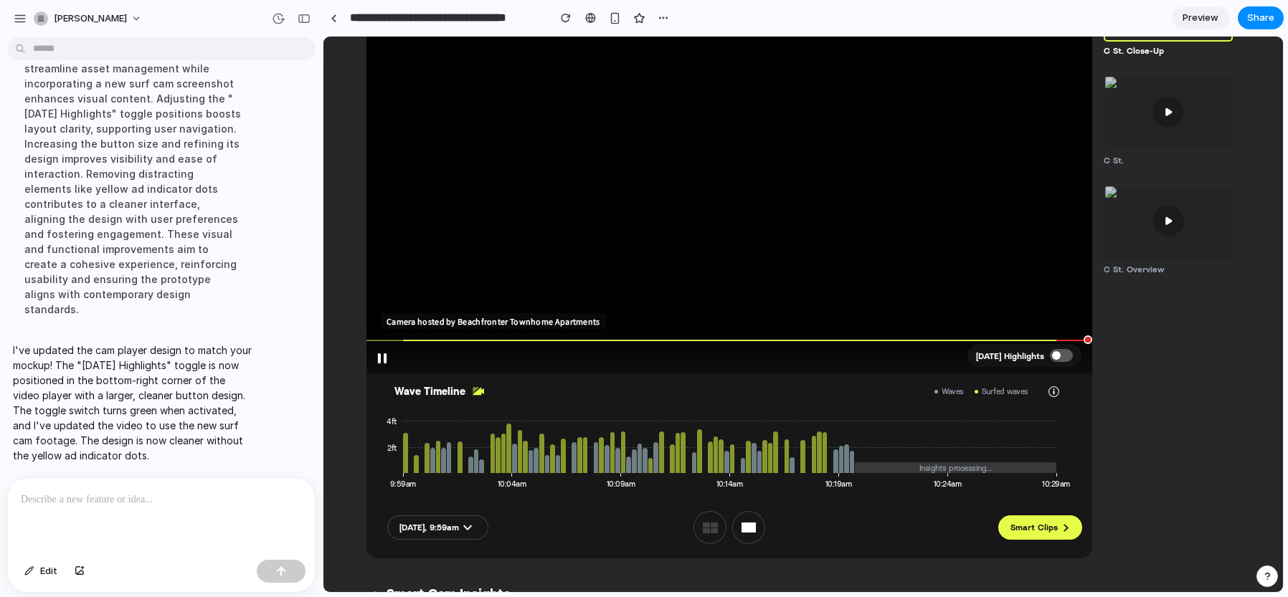
scroll to position [0, 0]
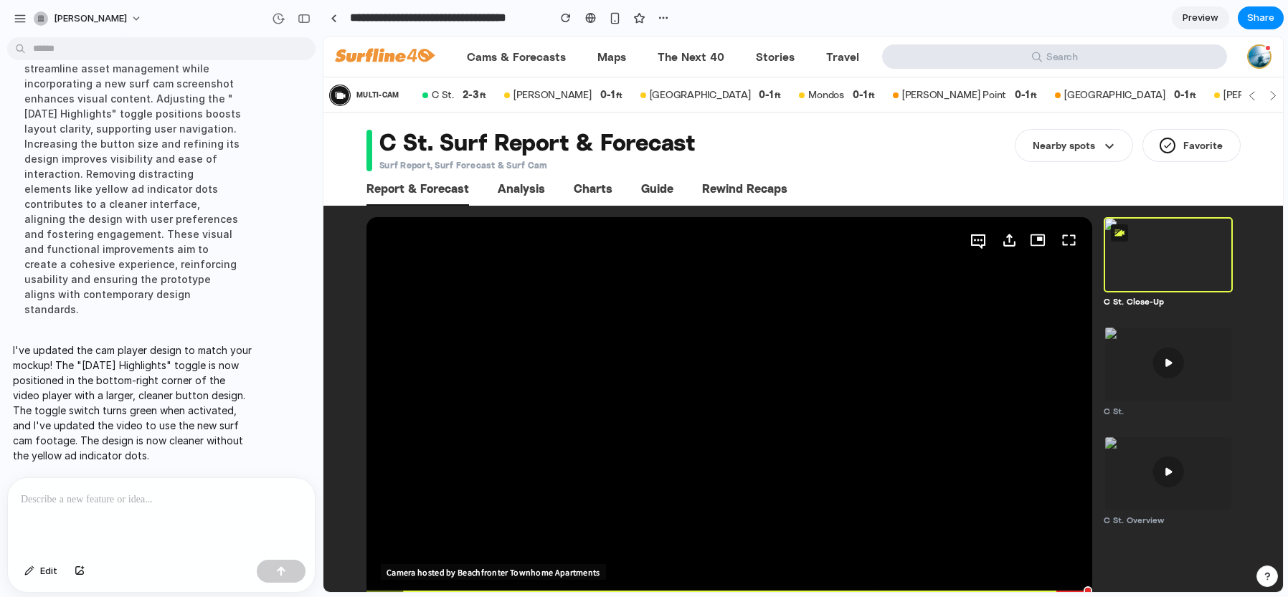
click at [602, 239] on video at bounding box center [729, 421] width 726 height 408
click at [118, 501] on p at bounding box center [158, 499] width 275 height 17
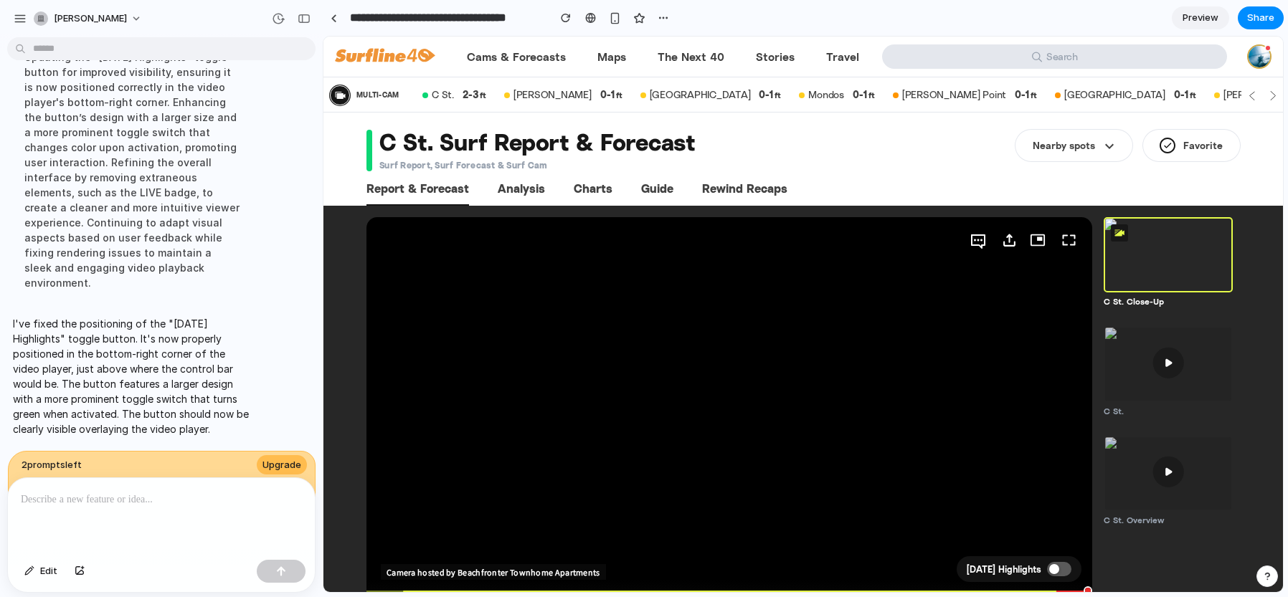
click at [932, 162] on div "C St. Surf Report & Forecast Surf Report, Surf Forecast & Surf Cam" at bounding box center [685, 151] width 638 height 42
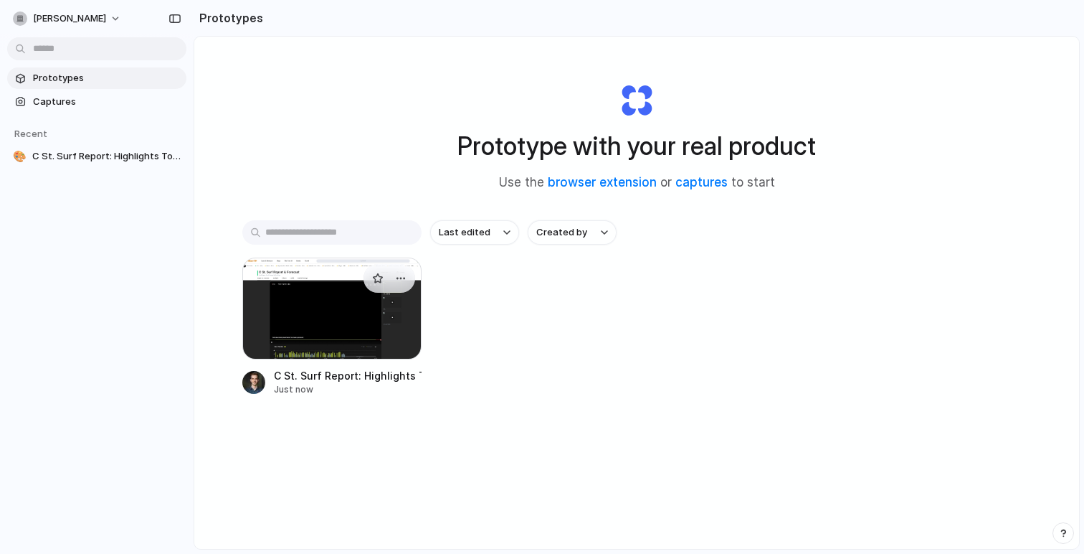
click at [338, 313] on div at bounding box center [331, 308] width 179 height 102
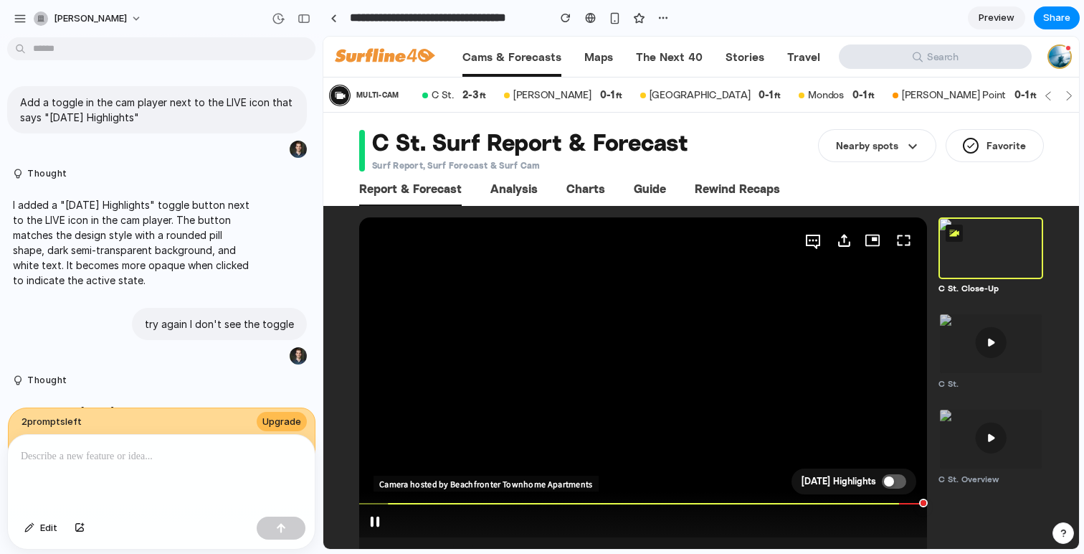
scroll to position [1848, 0]
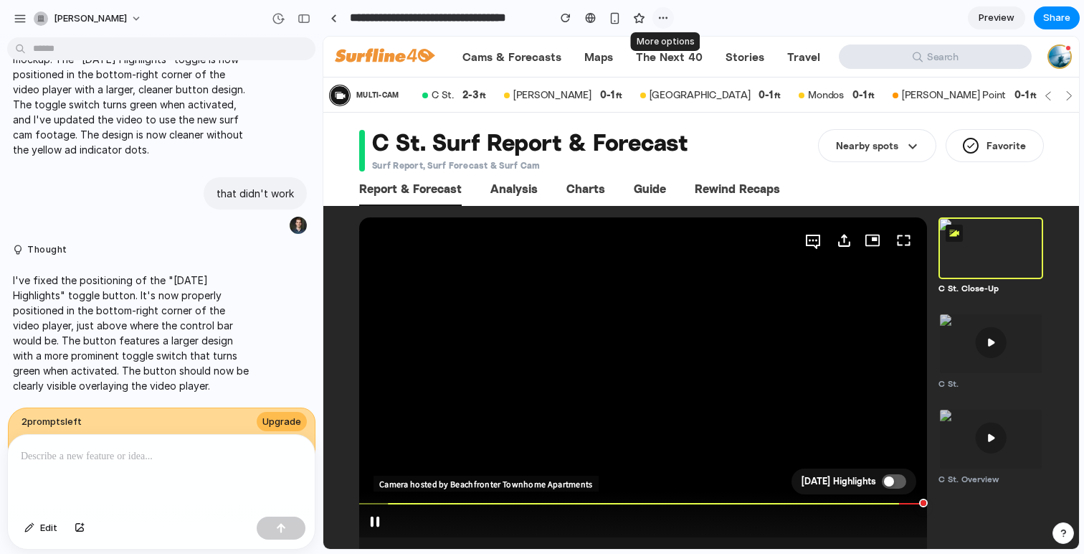
click at [668, 14] on div "button" at bounding box center [663, 17] width 11 height 11
click at [668, 14] on div "Duplicate Delete" at bounding box center [542, 277] width 1084 height 554
click at [285, 18] on button "button" at bounding box center [278, 18] width 23 height 23
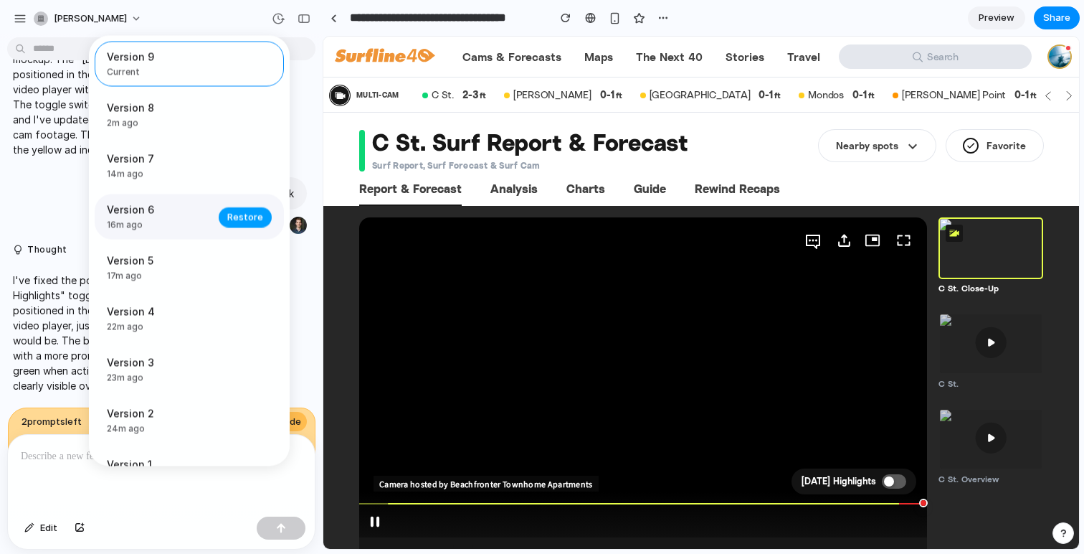
click at [247, 216] on span "Restore" at bounding box center [245, 216] width 36 height 14
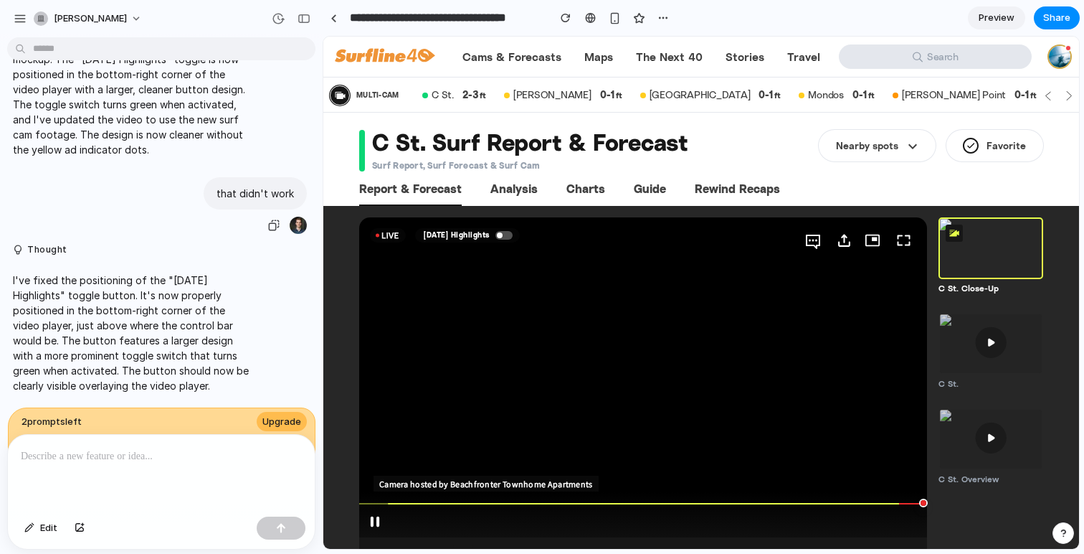
scroll to position [0, 0]
click at [506, 234] on div at bounding box center [504, 235] width 17 height 9
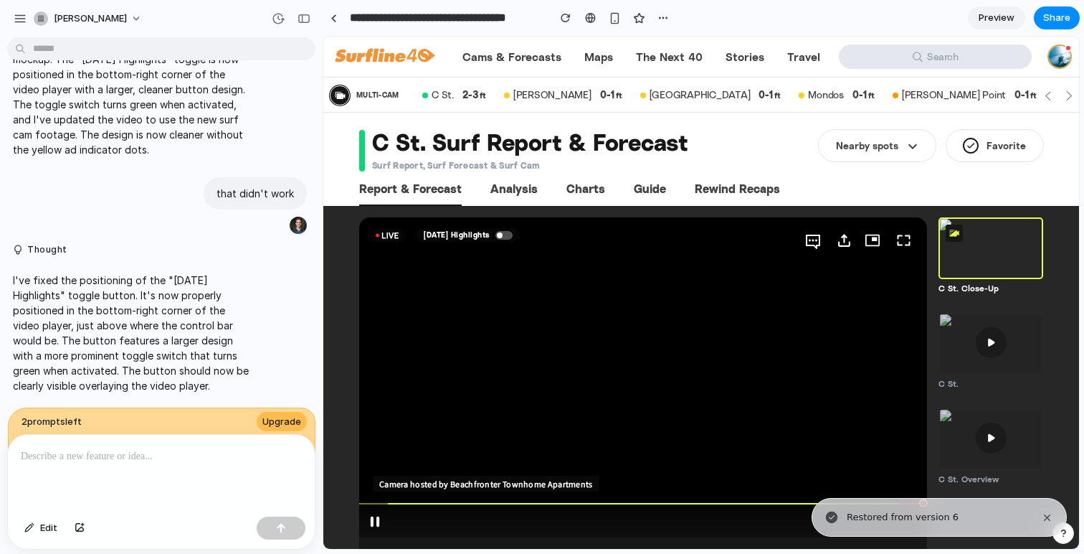
click at [469, 235] on span "[DATE] Highlights" at bounding box center [457, 235] width 66 height 9
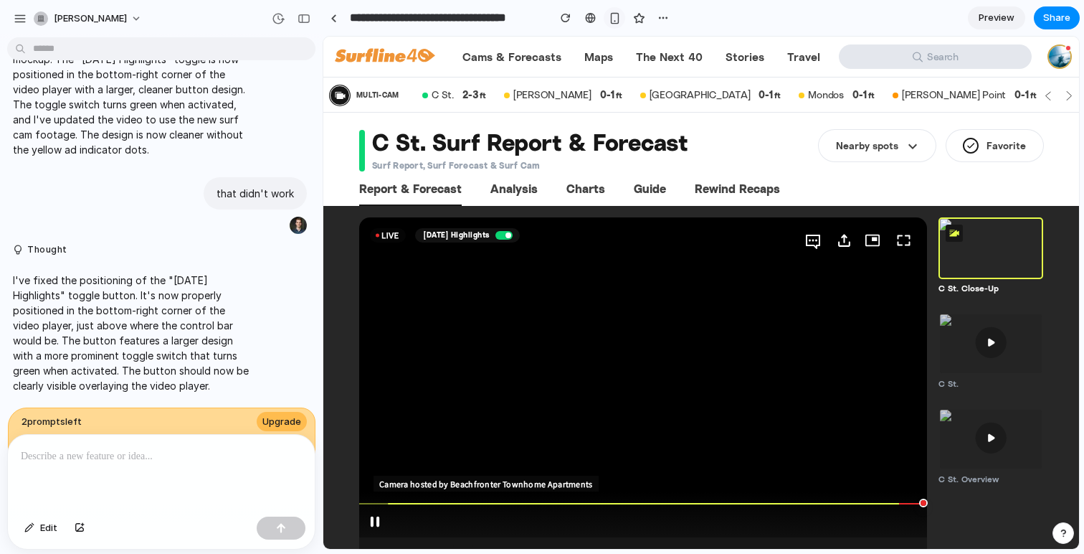
click at [612, 13] on div "button" at bounding box center [615, 18] width 12 height 12
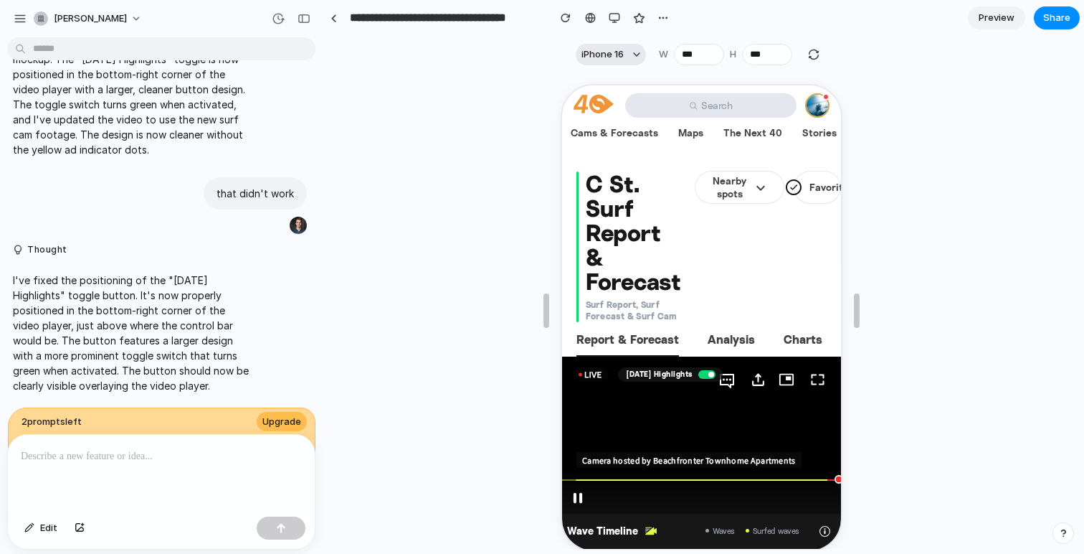
click at [625, 49] on button "iPhone 16" at bounding box center [611, 55] width 70 height 22
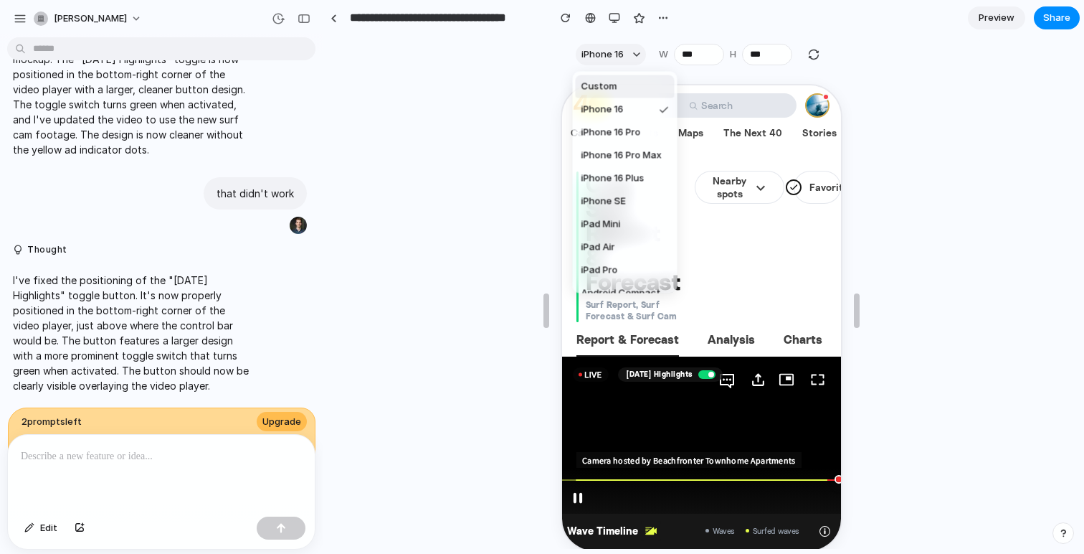
click at [625, 50] on div "Custom iPhone 16 iPhone 16 Pro iPhone 16 Pro Max iPhone 16 Plus iPhone SE iPad …" at bounding box center [542, 277] width 1084 height 554
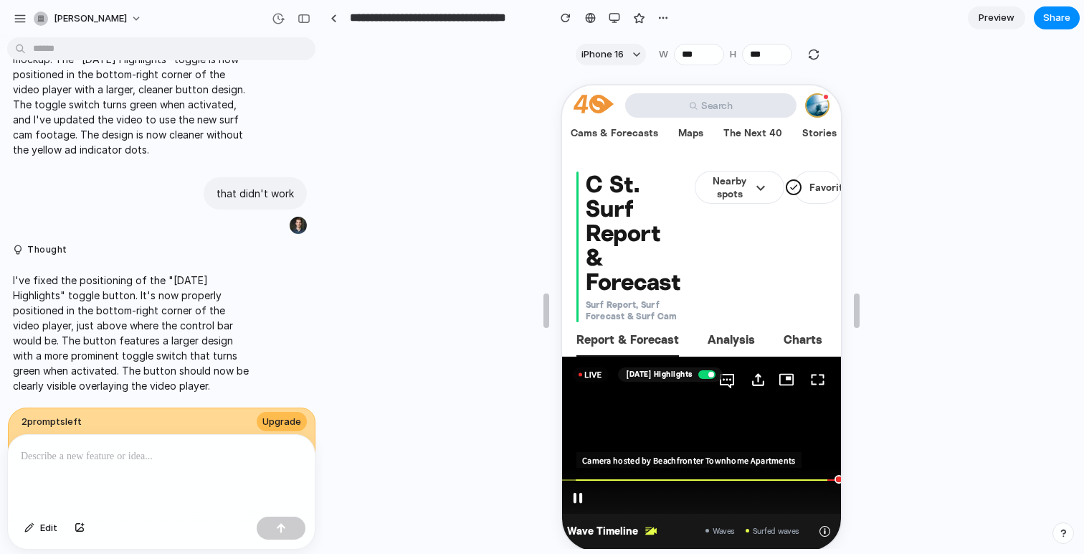
click at [625, 24] on div at bounding box center [615, 18] width 22 height 22
click at [619, 18] on div "button" at bounding box center [614, 17] width 11 height 11
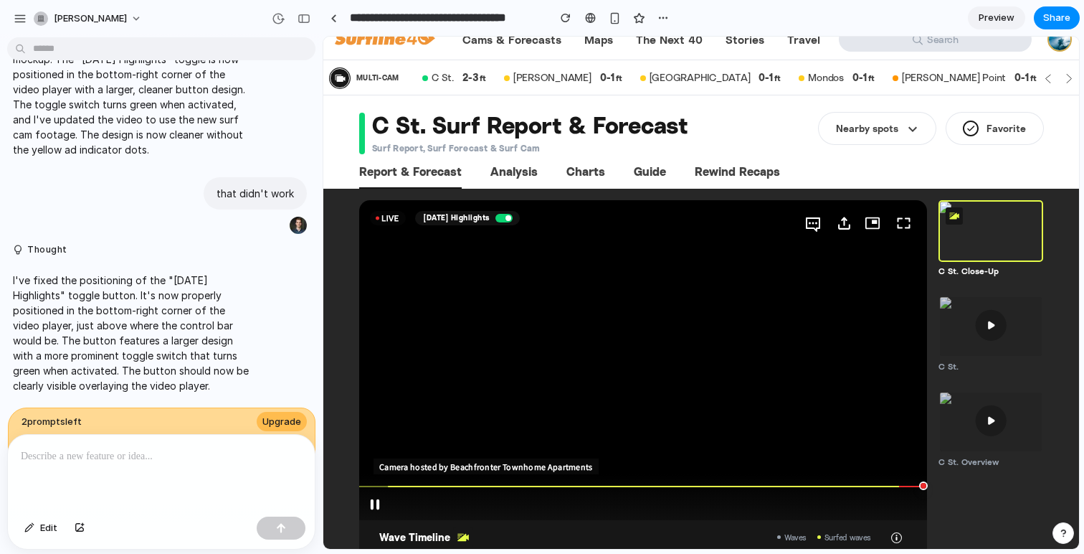
scroll to position [3, 0]
